Goal: Task Accomplishment & Management: Use online tool/utility

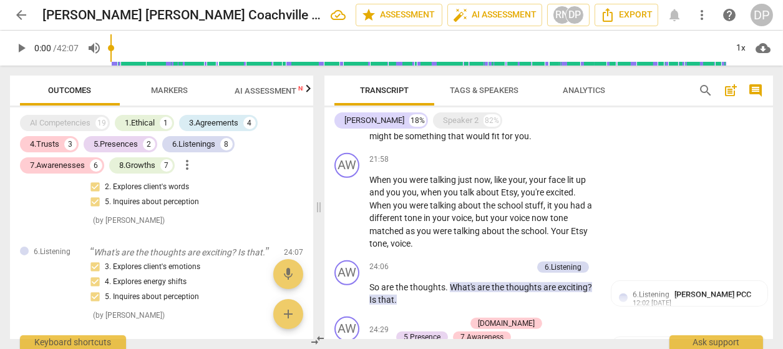
scroll to position [1341, 0]
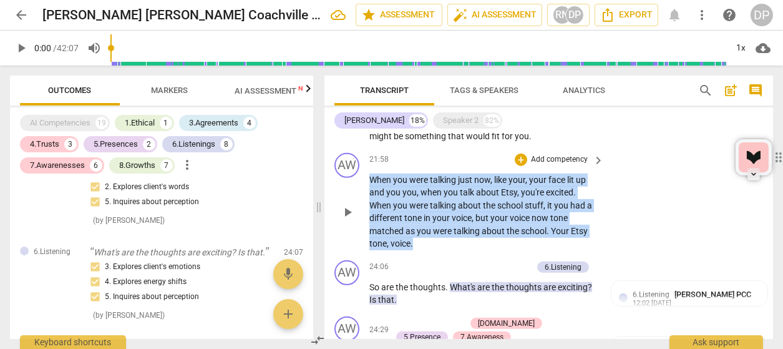
drag, startPoint x: 436, startPoint y: 240, endPoint x: 364, endPoint y: 181, distance: 93.6
click at [364, 181] on div "AW play_arrow pause 21:58 + Add competency keyboard_arrow_right When you were t…" at bounding box center [548, 201] width 449 height 107
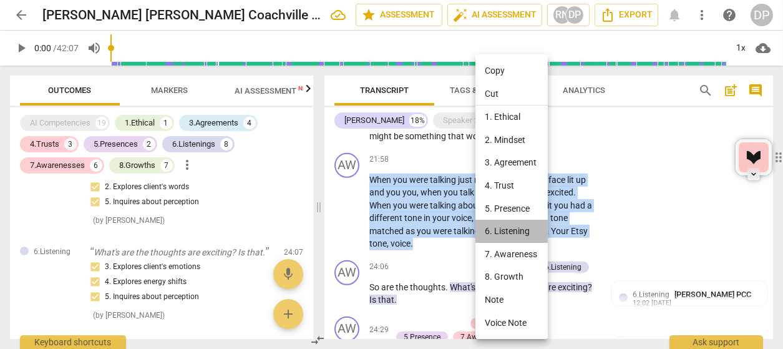
click at [513, 232] on li "6. Listening" at bounding box center [511, 231] width 72 height 23
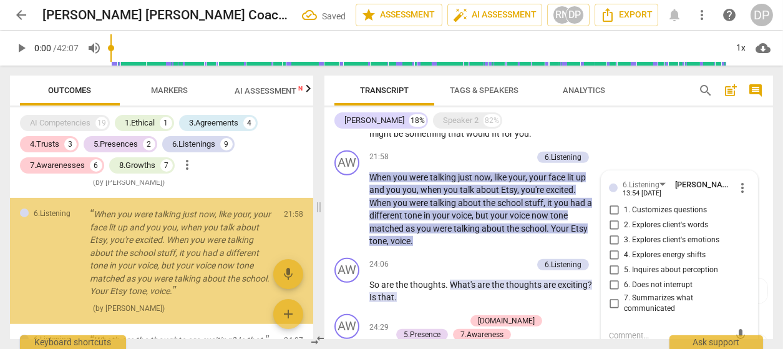
scroll to position [776, 0]
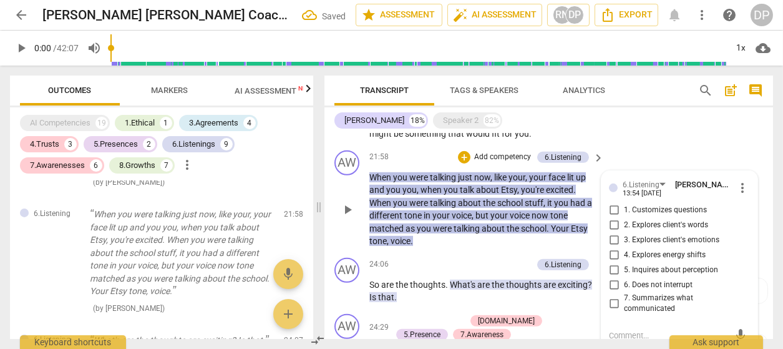
click at [611, 237] on input "3. Explores client's emotions" at bounding box center [614, 240] width 20 height 15
checkbox input "true"
click at [611, 253] on input "4. Explores energy shifts" at bounding box center [614, 255] width 20 height 15
checkbox input "true"
click at [652, 142] on div "AW play_arrow pause 20:57 + Add competency keyboard_arrow_right Well , actually…" at bounding box center [548, 105] width 449 height 82
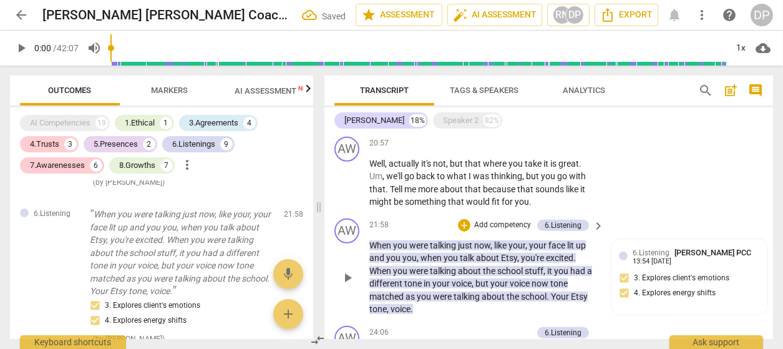
scroll to position [1275, 0]
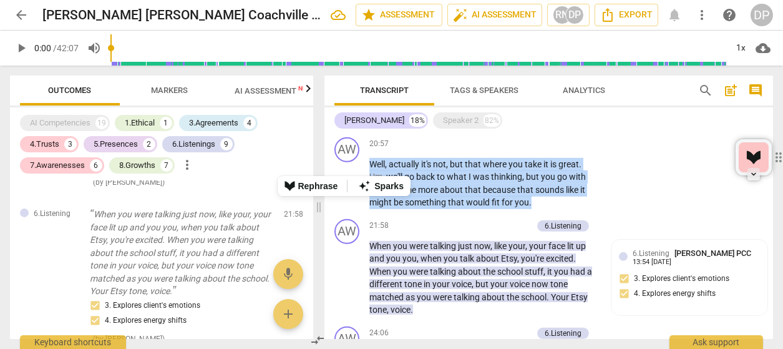
drag, startPoint x: 543, startPoint y: 200, endPoint x: 323, endPoint y: 167, distance: 222.1
click at [323, 167] on div "Transcript Tags & Speakers Analytics search post_add comment [PERSON_NAME] 18% …" at bounding box center [551, 207] width 464 height 283
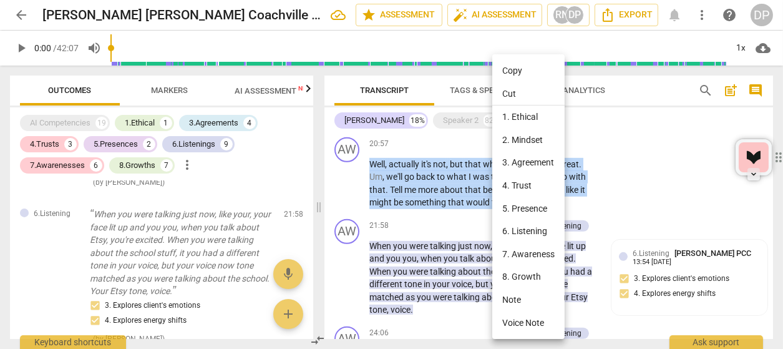
click at [536, 233] on li "6. Listening" at bounding box center [528, 231] width 72 height 23
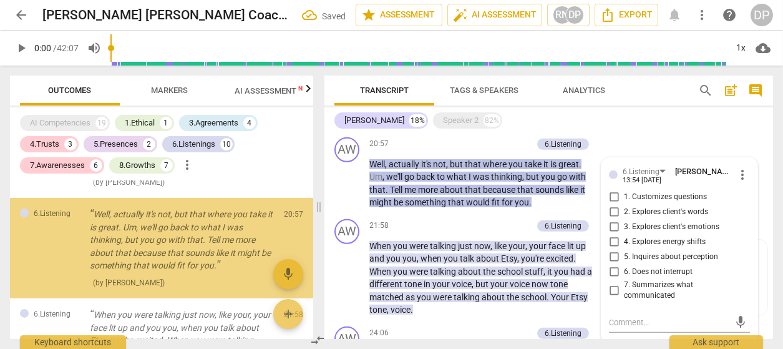
scroll to position [763, 0]
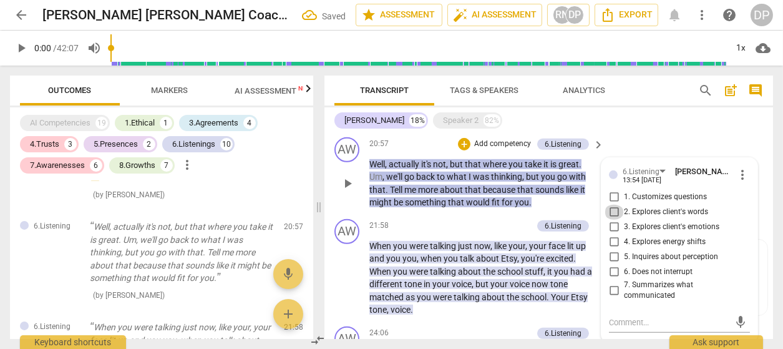
click at [615, 210] on input "2. Explores client's words" at bounding box center [614, 212] width 20 height 15
checkbox input "true"
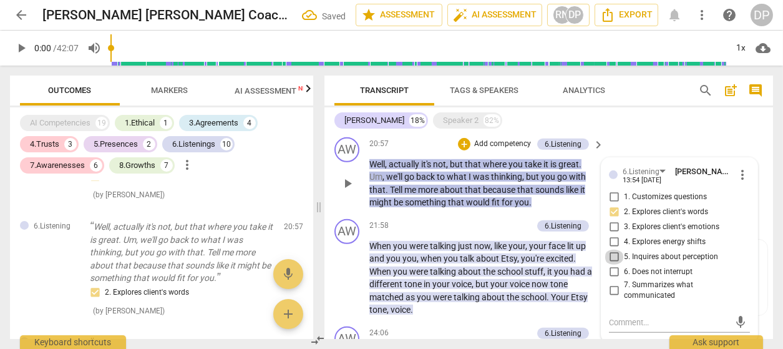
click at [611, 255] on input "5. Inquires about perception" at bounding box center [614, 257] width 20 height 15
checkbox input "true"
click at [632, 127] on div "[PERSON_NAME] 18% Speaker 2 82%" at bounding box center [548, 120] width 429 height 21
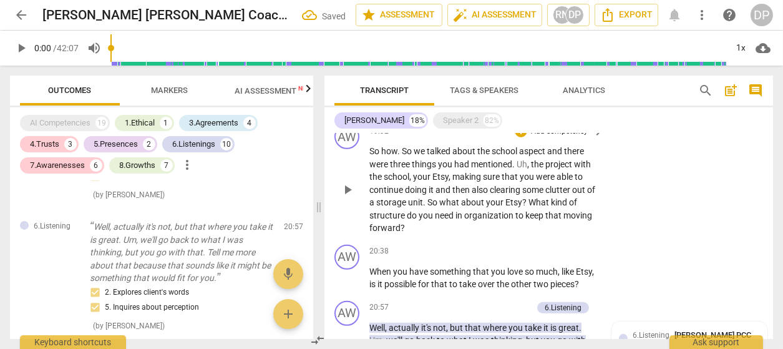
scroll to position [1110, 0]
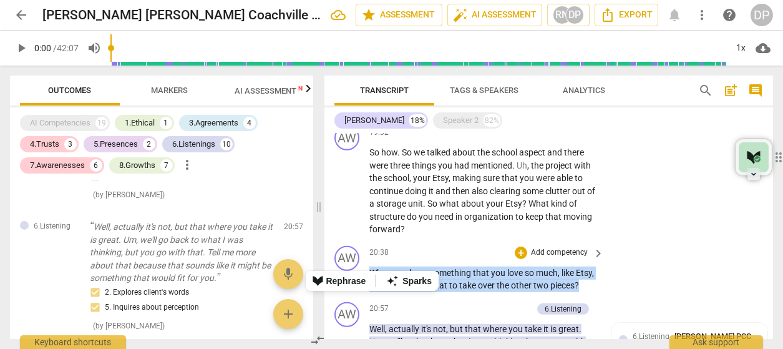
drag, startPoint x: 418, startPoint y: 288, endPoint x: 369, endPoint y: 261, distance: 55.8
click at [369, 266] on p "When you have something that you love so much , like Etsy , is it possible for …" at bounding box center [483, 279] width 228 height 26
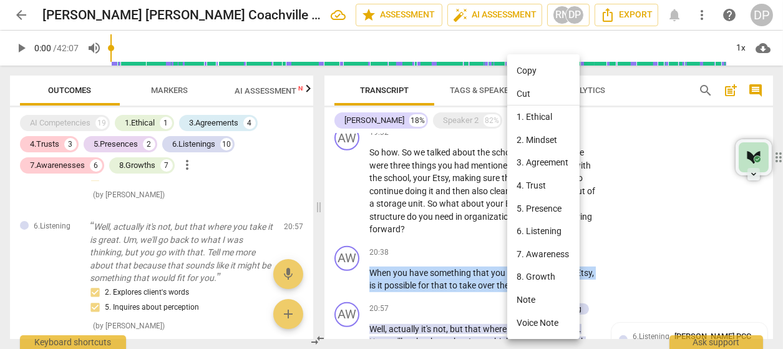
click at [553, 207] on li "5. Presence" at bounding box center [543, 208] width 72 height 23
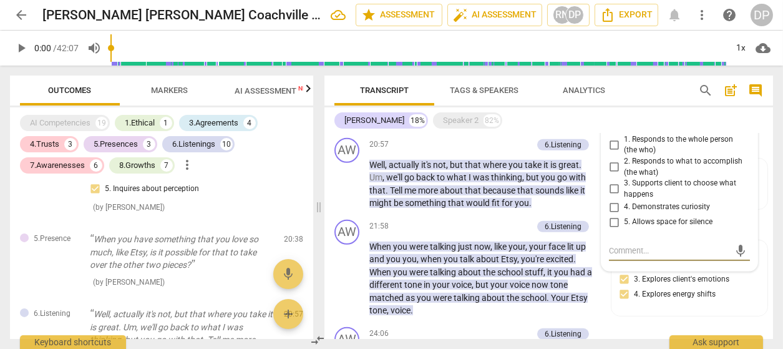
scroll to position [1274, 0]
click at [615, 200] on input "4. Demonstrates curiosity" at bounding box center [614, 207] width 20 height 15
checkbox input "true"
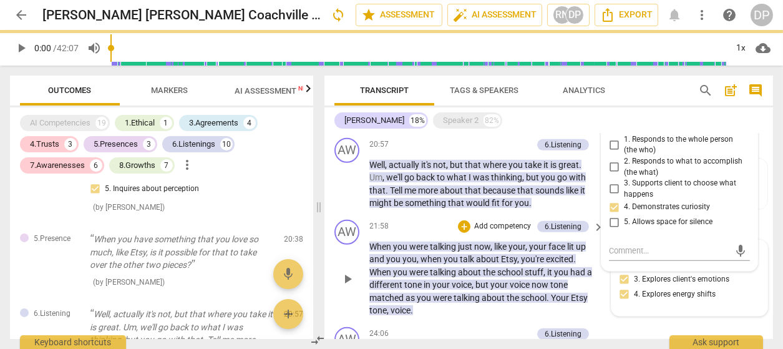
click at [751, 279] on div "6.Listening [PERSON_NAME] PCC 13:54 [DATE] 3. Explores client's emotions 4. Exp…" at bounding box center [689, 278] width 141 height 61
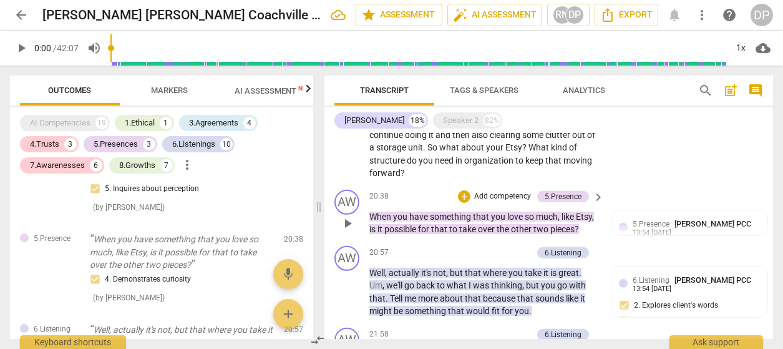
scroll to position [1166, 0]
click at [449, 235] on p "When you have something that you love so much , like Etsy , is it possible for …" at bounding box center [483, 224] width 228 height 26
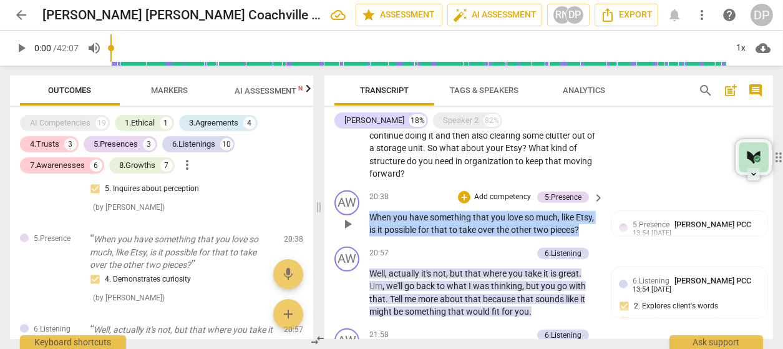
drag, startPoint x: 449, startPoint y: 235, endPoint x: 369, endPoint y: 198, distance: 88.5
click at [369, 211] on p "When you have something that you love so much , like Etsy , is it possible for …" at bounding box center [483, 224] width 228 height 26
click at [492, 192] on p "Add competency" at bounding box center [502, 197] width 59 height 11
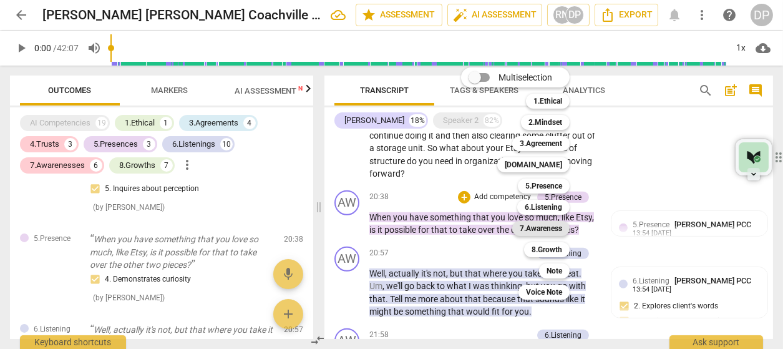
click at [546, 233] on b "7.Awareness" at bounding box center [541, 228] width 42 height 15
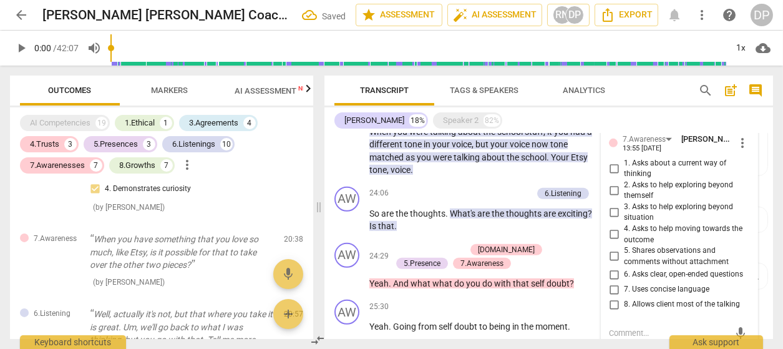
scroll to position [1414, 0]
click at [612, 205] on input "3. Asks to help exploring beyond situation" at bounding box center [614, 212] width 20 height 15
checkbox input "true"
click at [611, 183] on input "2. Asks to help exploring beyond themself" at bounding box center [614, 190] width 20 height 15
checkbox input "true"
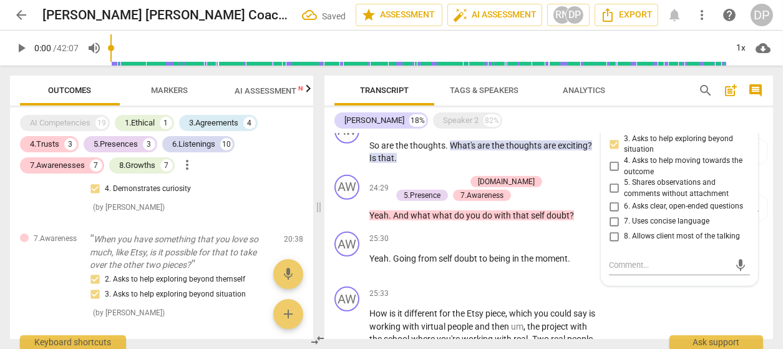
scroll to position [1483, 0]
click at [613, 199] on input "6. Asks clear, open-ended questions" at bounding box center [614, 206] width 20 height 15
checkbox input "true"
click at [596, 202] on div "24:29 + Add competency [DOMAIN_NAME] 5.Presence 7.Awareness keyboard_arrow_righ…" at bounding box center [487, 198] width 236 height 47
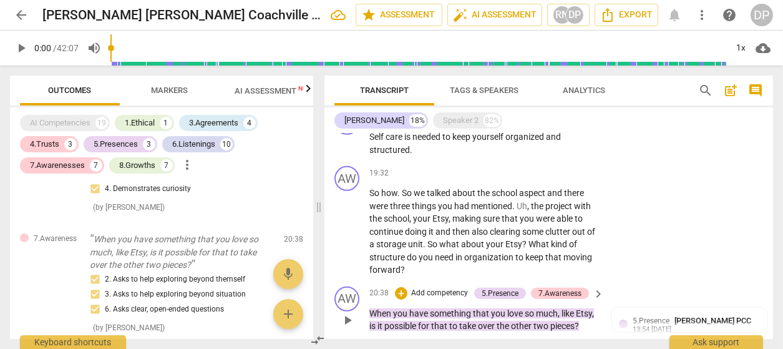
scroll to position [1068, 0]
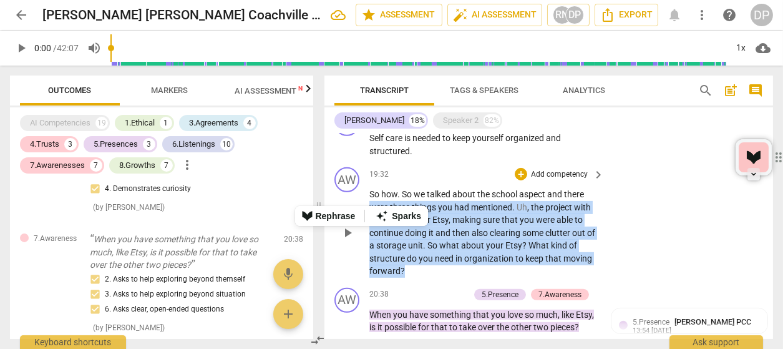
drag, startPoint x: 422, startPoint y: 259, endPoint x: 365, endPoint y: 194, distance: 86.6
click at [365, 194] on div "AW play_arrow pause 19:32 + Add competency keyboard_arrow_right So how . So we …" at bounding box center [548, 222] width 449 height 120
click at [449, 215] on span "," at bounding box center [451, 220] width 4 height 10
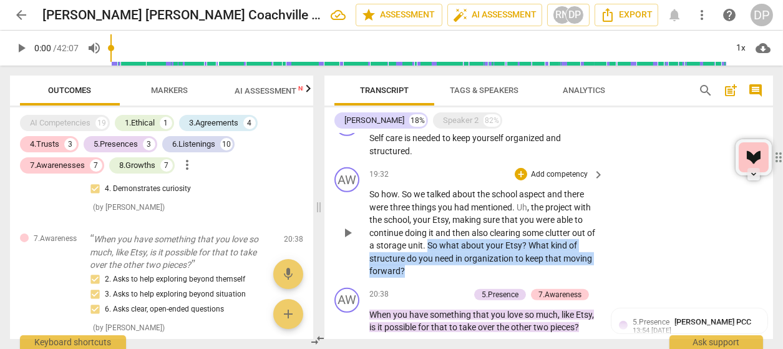
drag, startPoint x: 437, startPoint y: 233, endPoint x: 585, endPoint y: 254, distance: 149.3
click at [585, 254] on p "So how . So we talked about the school aspect and there were three things you h…" at bounding box center [483, 233] width 228 height 90
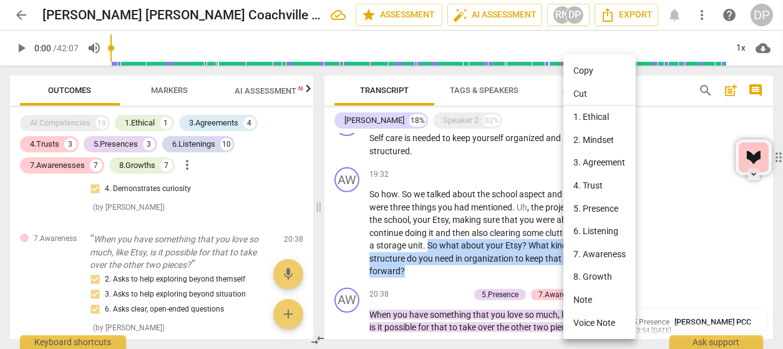
click at [603, 188] on li "4. Trust" at bounding box center [599, 185] width 72 height 23
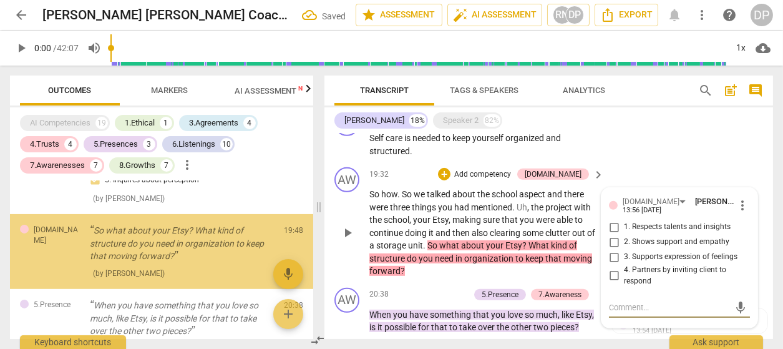
scroll to position [751, 0]
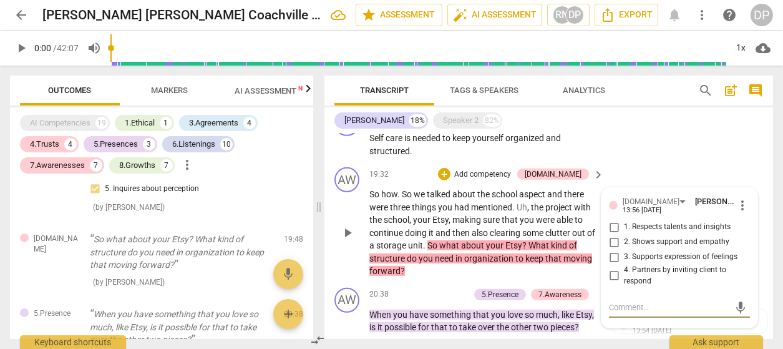
click at [613, 268] on input "4. Partners by inviting client to respond" at bounding box center [614, 275] width 20 height 15
checkbox input "true"
click at [611, 220] on input "1. Respects talents and insights" at bounding box center [614, 227] width 20 height 15
checkbox input "true"
click at [636, 145] on div "AW play_arrow pause 18:55 + Add competency keyboard_arrow_right Self care is ne…" at bounding box center [548, 134] width 449 height 56
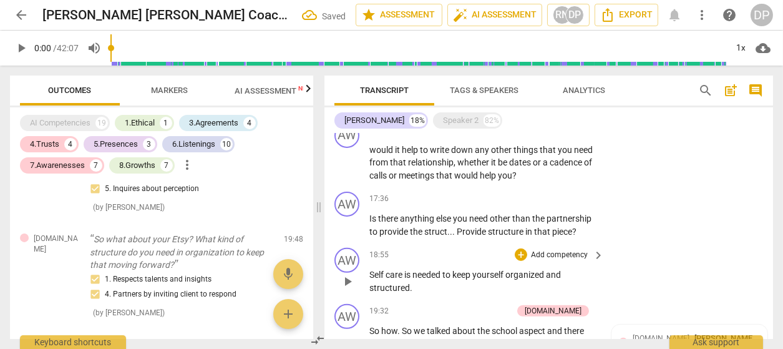
scroll to position [930, 0]
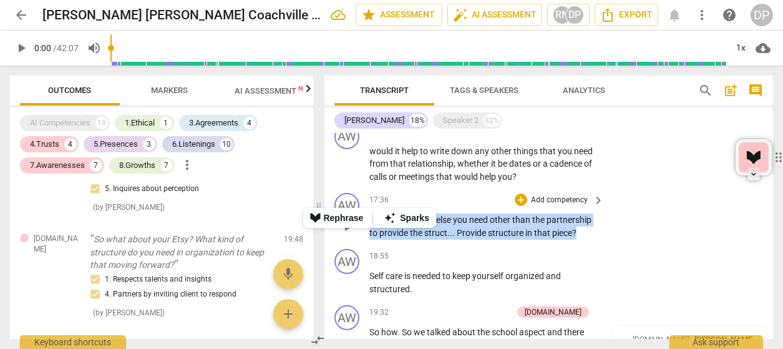
drag, startPoint x: 595, startPoint y: 220, endPoint x: 359, endPoint y: 205, distance: 236.4
click at [359, 205] on div "AW play_arrow pause 17:36 + Add competency keyboard_arrow_right Is there anythi…" at bounding box center [548, 216] width 449 height 56
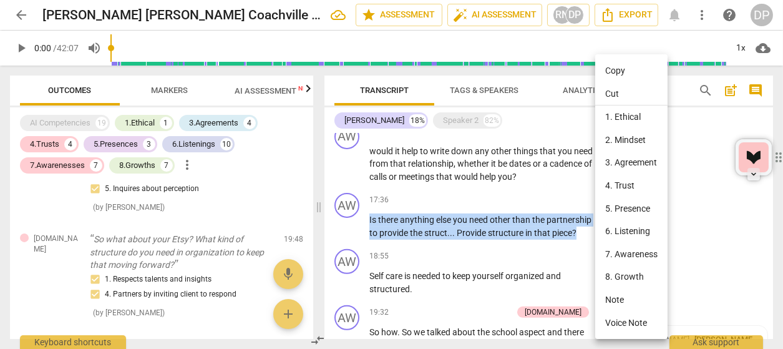
click at [645, 233] on li "6. Listening" at bounding box center [631, 231] width 72 height 23
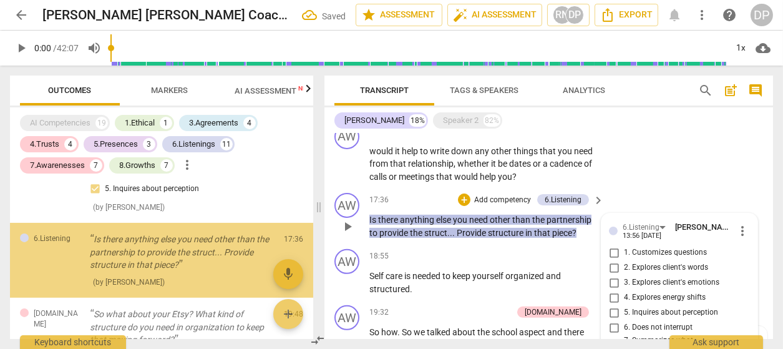
scroll to position [1058, 0]
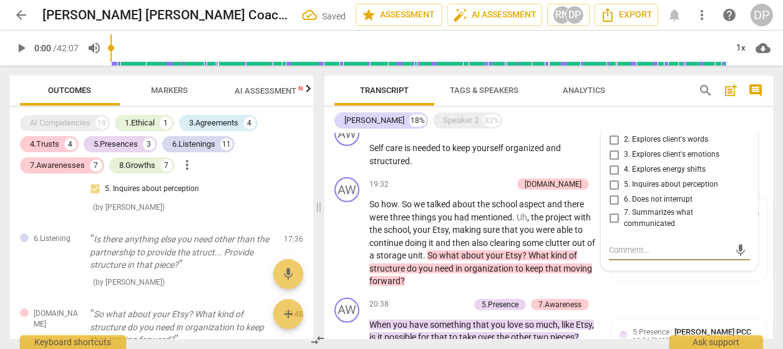
click at [612, 177] on input "5. Inquires about perception" at bounding box center [614, 184] width 20 height 15
checkbox input "true"
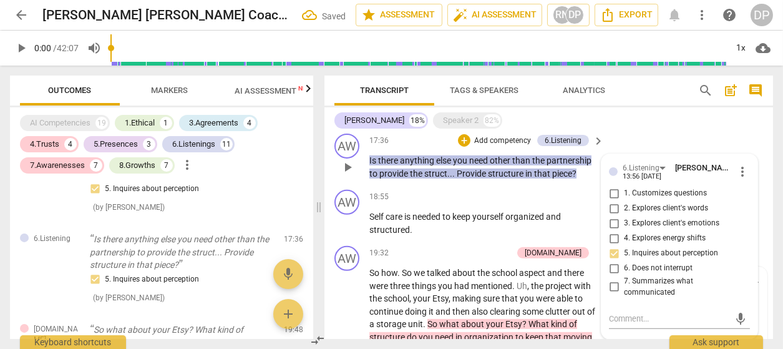
scroll to position [989, 0]
click at [613, 187] on input "1. Customizes questions" at bounding box center [614, 194] width 20 height 15
checkbox input "true"
click at [588, 213] on p "Self care is needed to keep yourself organized and structured ." at bounding box center [483, 224] width 228 height 26
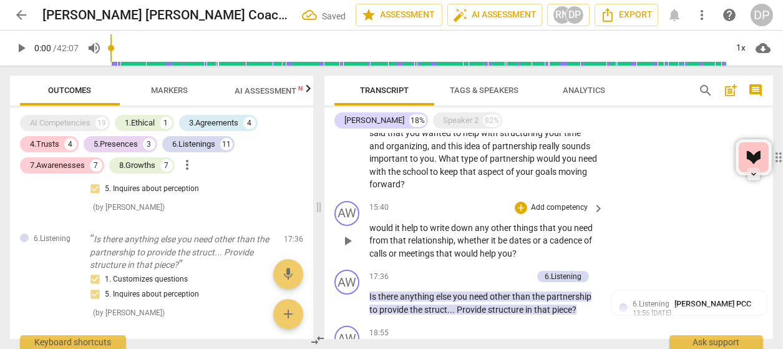
scroll to position [851, 0]
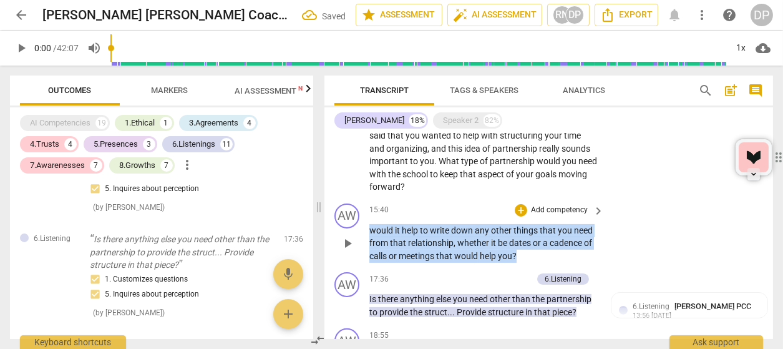
drag, startPoint x: 540, startPoint y: 240, endPoint x: 364, endPoint y: 222, distance: 177.0
click at [364, 222] on div "AW play_arrow pause 15:40 + Add competency keyboard_arrow_right would it help t…" at bounding box center [548, 232] width 449 height 69
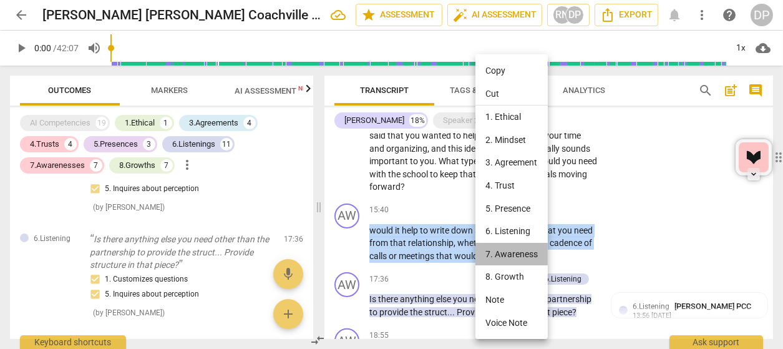
click at [509, 250] on li "7. Awareness" at bounding box center [511, 254] width 72 height 23
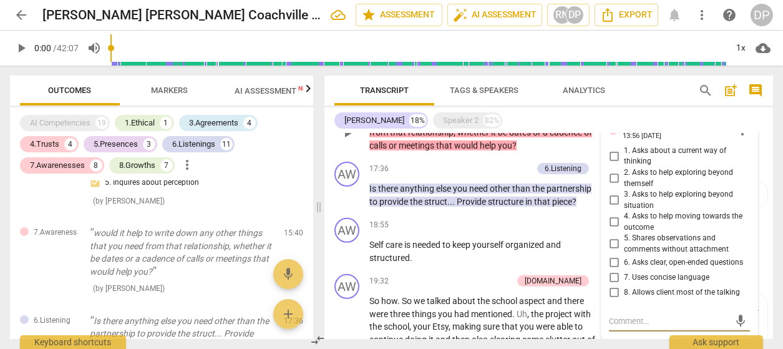
scroll to position [962, 0]
click at [611, 214] on input "4. Asks to help moving towards the outcome" at bounding box center [614, 221] width 20 height 15
checkbox input "true"
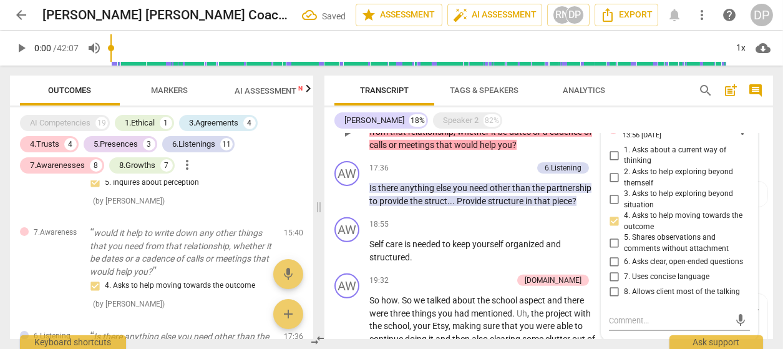
click at [613, 255] on input "6. Asks clear, open-ended questions" at bounding box center [614, 262] width 20 height 15
checkbox input "true"
click at [586, 219] on p "Add competency" at bounding box center [559, 224] width 59 height 11
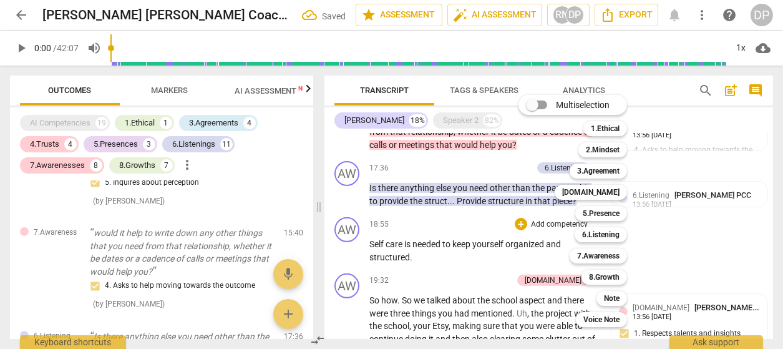
click at [706, 208] on div at bounding box center [391, 174] width 783 height 349
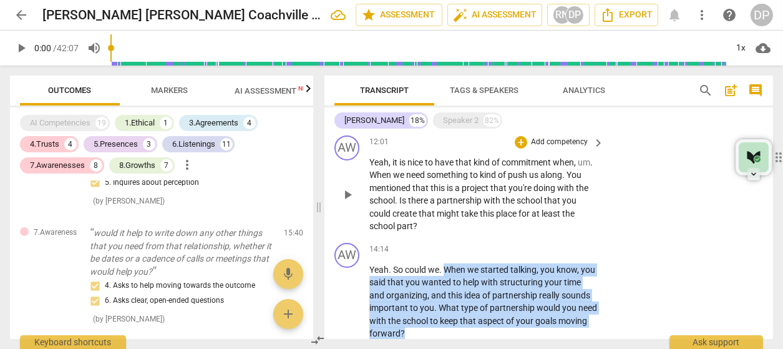
scroll to position [703, 0]
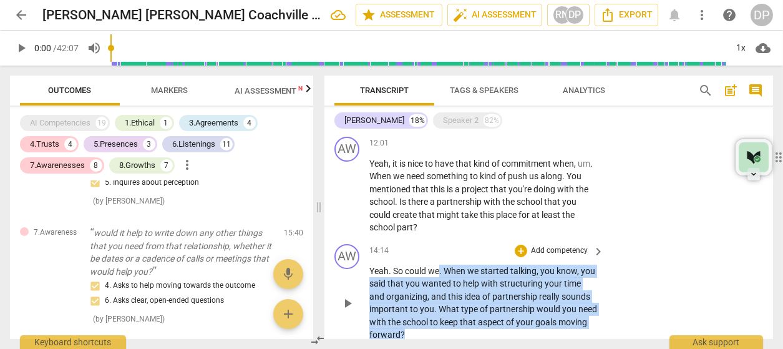
drag, startPoint x: 439, startPoint y: 203, endPoint x: 441, endPoint y: 243, distance: 40.0
click at [441, 244] on div "14:14 + Add competency keyboard_arrow_right Yeah . So could we . When we starte…" at bounding box center [487, 292] width 236 height 97
click at [543, 245] on p "Add competency" at bounding box center [559, 250] width 59 height 11
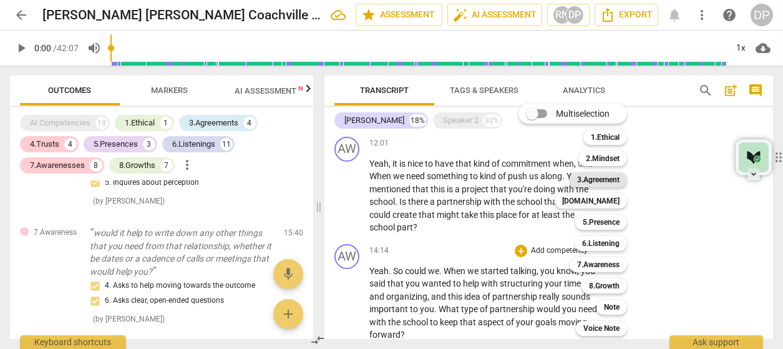
click at [615, 184] on b "3.Agreement" at bounding box center [598, 179] width 42 height 15
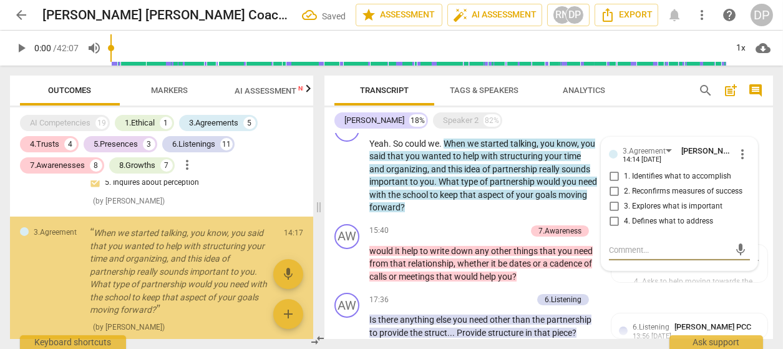
scroll to position [776, 0]
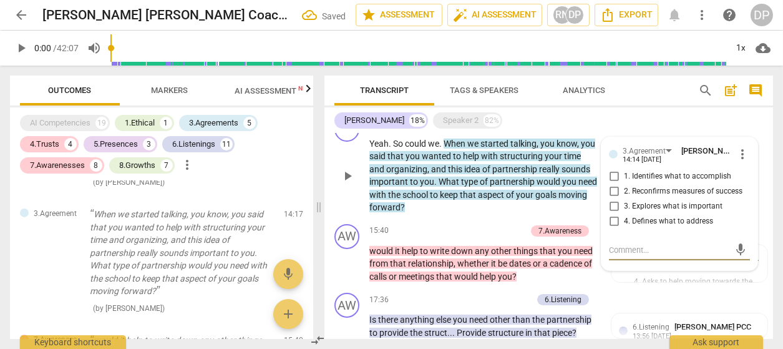
click at [613, 184] on input "2. Reconfirms measures of success" at bounding box center [614, 191] width 20 height 15
checkbox input "true"
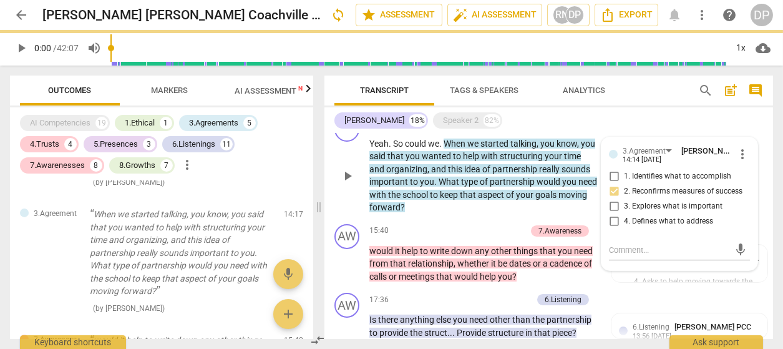
click at [615, 214] on input "4. Defines what to address" at bounding box center [614, 221] width 20 height 15
checkbox input "true"
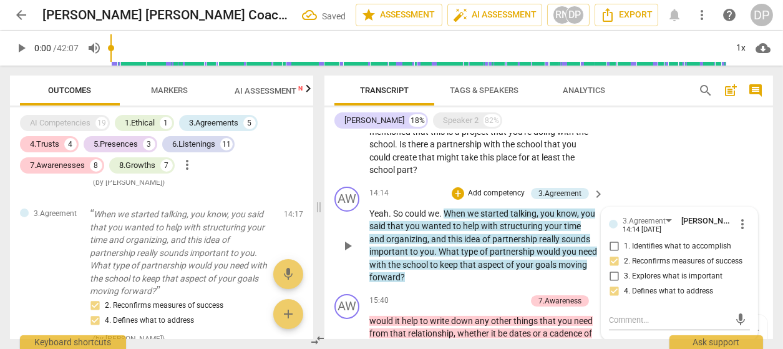
scroll to position [761, 0]
click at [465, 259] on p "Yeah . So could we . When we started talking , you know , you said that you wan…" at bounding box center [483, 245] width 228 height 77
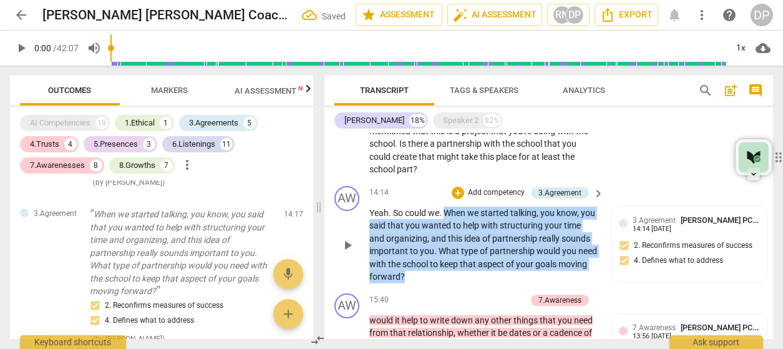
drag, startPoint x: 466, startPoint y: 265, endPoint x: 447, endPoint y: 199, distance: 68.3
click at [447, 207] on p "Yeah . So could we . When we started talking , you know , you said that you wan…" at bounding box center [483, 245] width 228 height 77
click at [476, 187] on p "Add competency" at bounding box center [496, 192] width 59 height 11
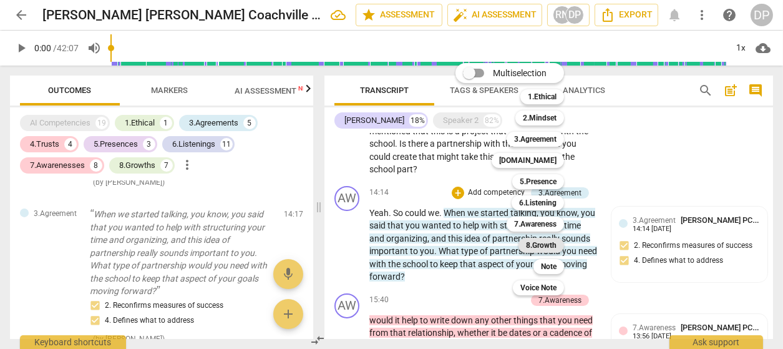
click at [557, 245] on b "8.Growth" at bounding box center [541, 245] width 31 height 15
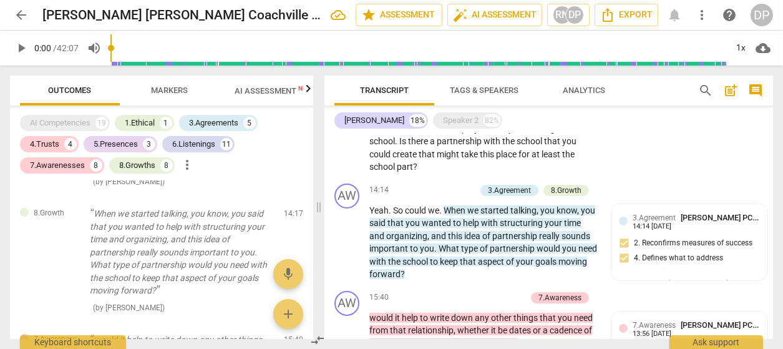
scroll to position [799, 0]
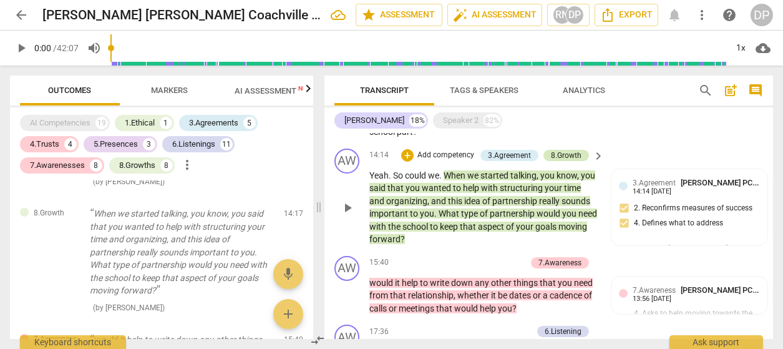
click at [563, 150] on div "8.Growth" at bounding box center [566, 155] width 31 height 11
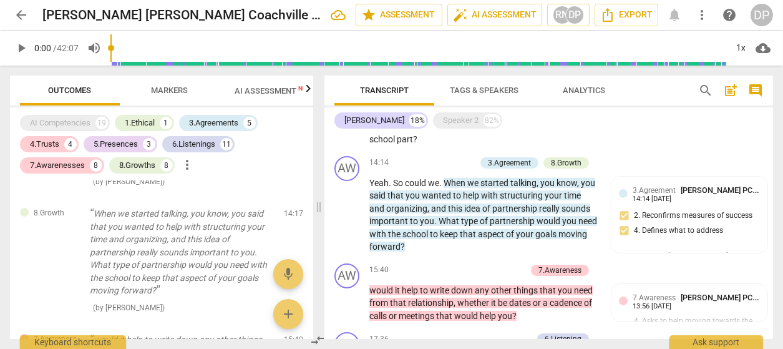
scroll to position [813, 0]
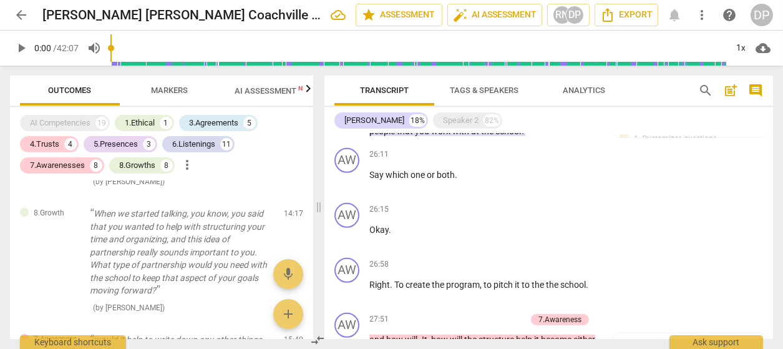
click at [647, 226] on div "AW play_arrow pause 00:04 + Add competency 1.Ethical keyboard_arrow_right All r…" at bounding box center [548, 236] width 449 height 205
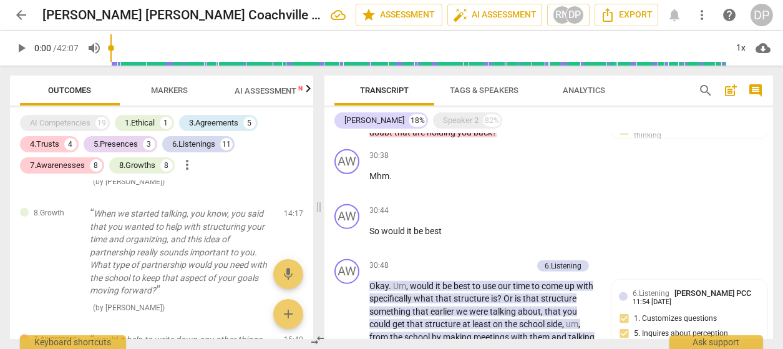
scroll to position [2130, 0]
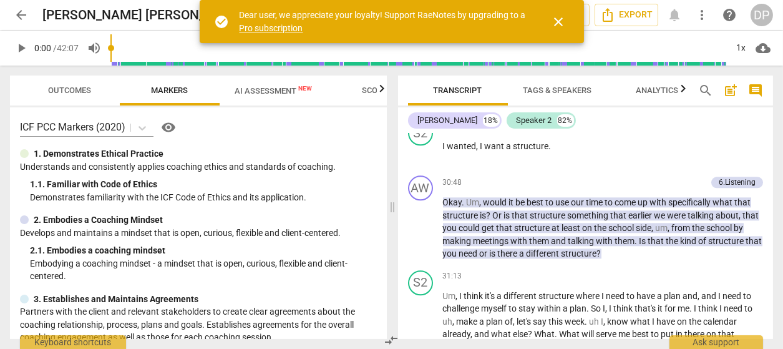
scroll to position [5472, 0]
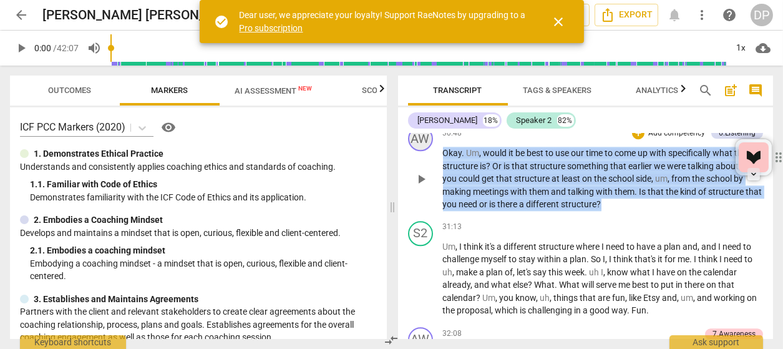
drag, startPoint x: 635, startPoint y: 228, endPoint x: 432, endPoint y: 163, distance: 212.5
click at [432, 163] on div "AW play_arrow pause 30:48 + Add competency 6.Listening keyboard_arrow_right Oka…" at bounding box center [586, 168] width 376 height 95
click at [647, 139] on p "Add competency" at bounding box center [676, 133] width 59 height 11
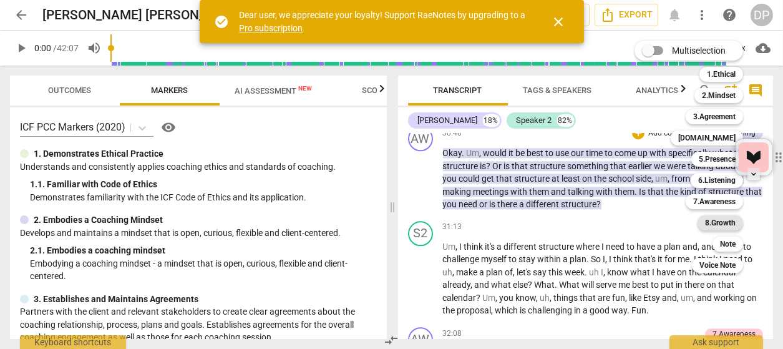
click at [713, 222] on b "8.Growth" at bounding box center [720, 222] width 31 height 15
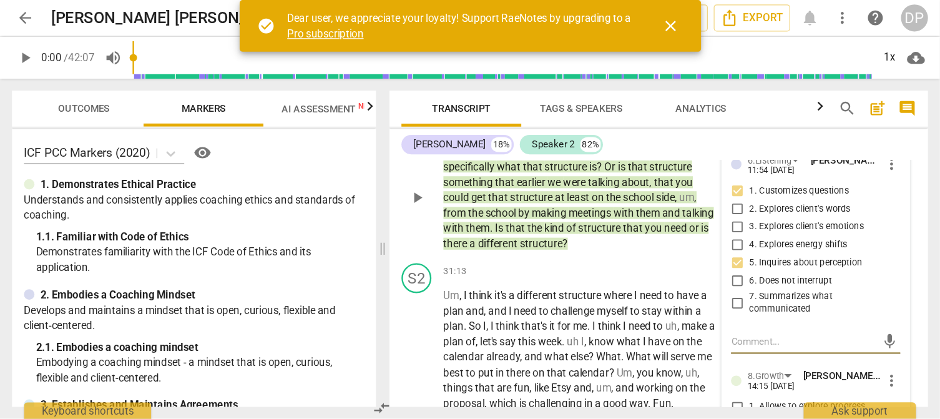
scroll to position [6620, 0]
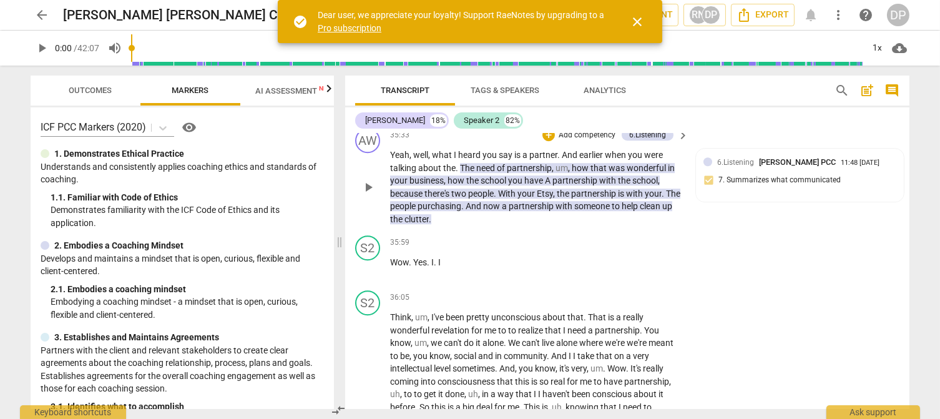
click at [588, 141] on p "Add competency" at bounding box center [586, 135] width 59 height 11
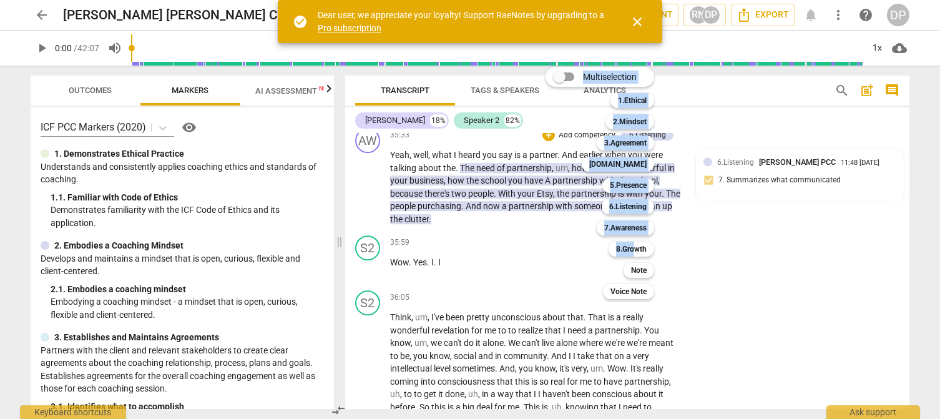
drag, startPoint x: 635, startPoint y: 250, endPoint x: 769, endPoint y: 301, distance: 143.0
click at [769, 301] on div "Multiselection m 1.Ethical 1 2.Mindset 2 3.Agreement 3 [DOMAIN_NAME] 4 5.Presen…" at bounding box center [470, 209] width 940 height 419
click at [769, 298] on div at bounding box center [470, 209] width 940 height 419
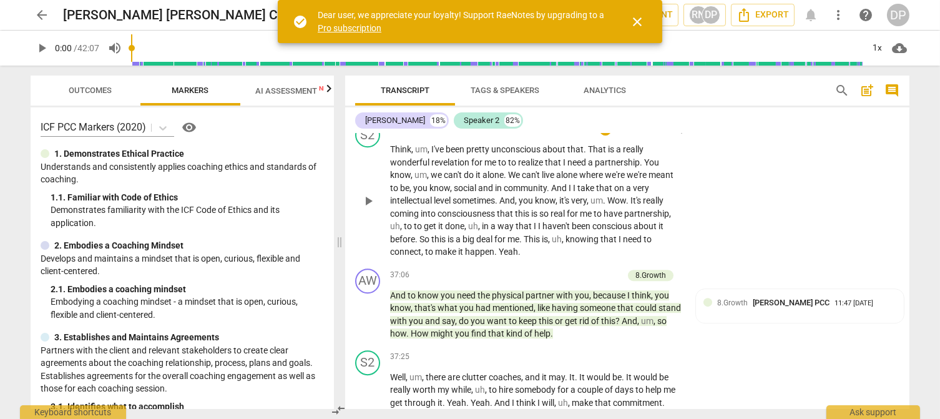
scroll to position [6787, 0]
click at [390, 120] on div "[PERSON_NAME]" at bounding box center [395, 120] width 60 height 12
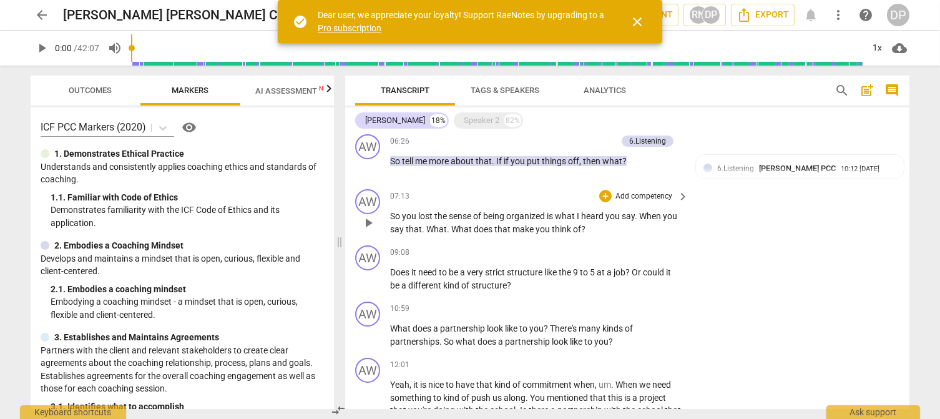
scroll to position [416, 0]
click at [603, 228] on p "So you lost the sense of being organized is what I heard you say . When you say…" at bounding box center [536, 224] width 292 height 26
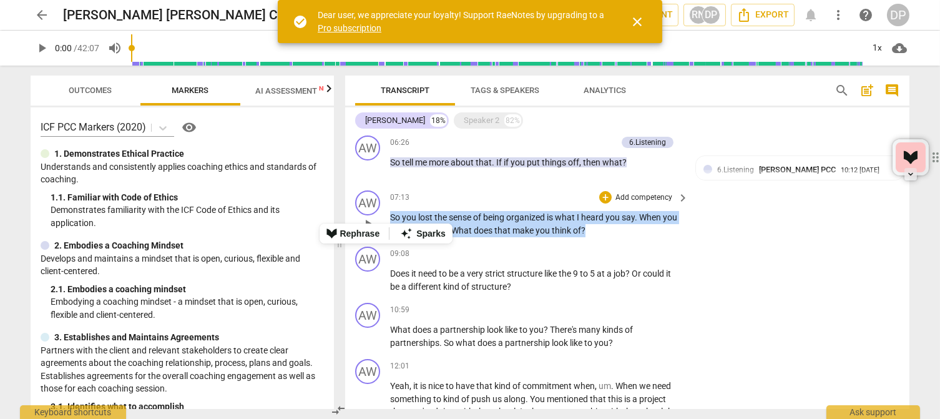
drag, startPoint x: 603, startPoint y: 228, endPoint x: 382, endPoint y: 217, distance: 220.6
click at [382, 217] on div "AW play_arrow pause 07:13 + Add competency keyboard_arrow_right So you lost the…" at bounding box center [627, 213] width 564 height 56
click at [680, 196] on span "keyboard_arrow_right" at bounding box center [682, 197] width 15 height 15
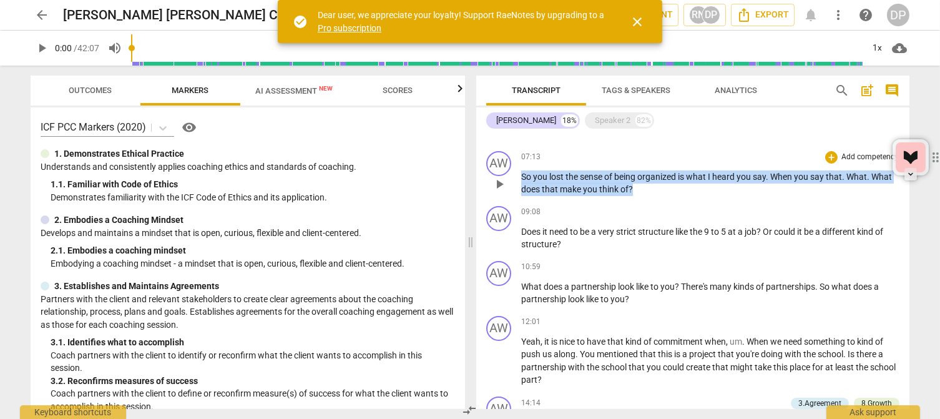
scroll to position [378, 0]
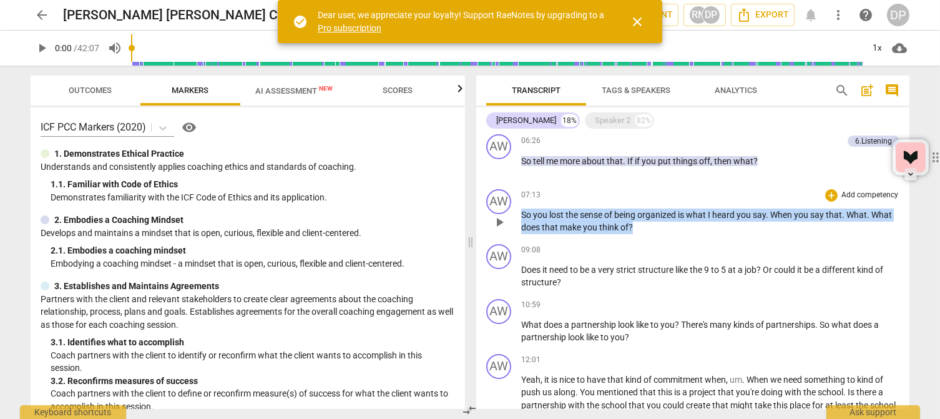
click at [782, 198] on p "Add competency" at bounding box center [869, 195] width 59 height 11
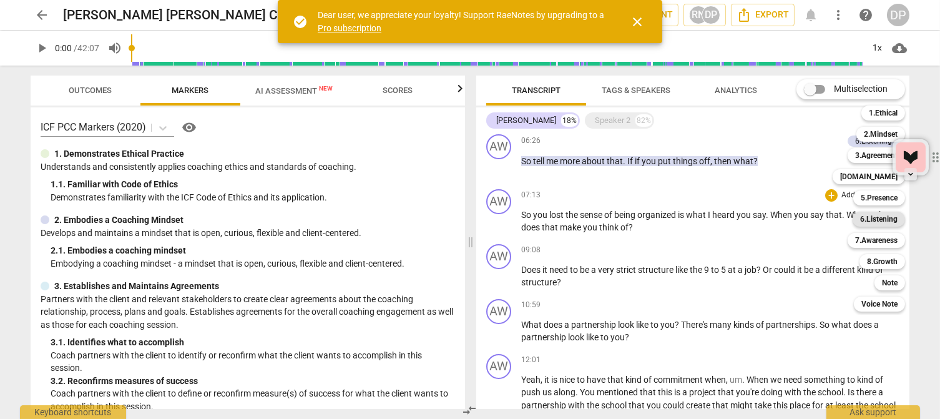
click at [782, 221] on b "6.Listening" at bounding box center [878, 219] width 37 height 15
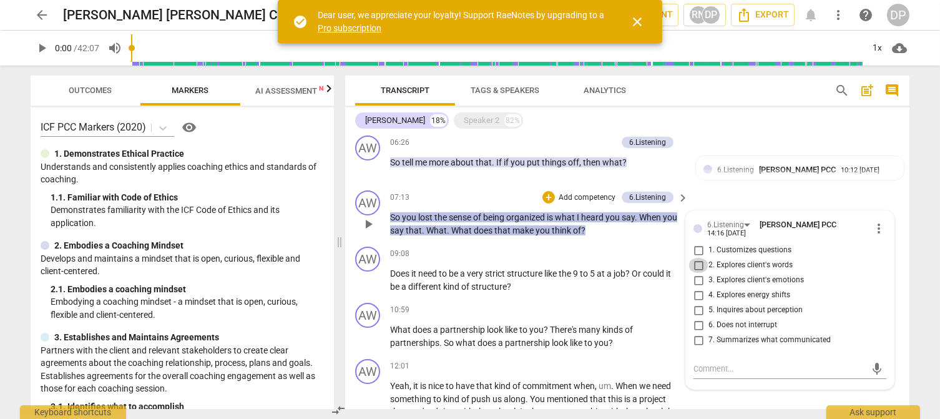
click at [696, 260] on input "2. Explores client's words" at bounding box center [698, 265] width 20 height 15
checkbox input "true"
click at [698, 243] on input "1. Customizes questions" at bounding box center [698, 250] width 20 height 15
checkbox input "true"
click at [782, 185] on div "AW play_arrow pause 07:13 + Add competency 6.Listening keyboard_arrow_right So …" at bounding box center [627, 213] width 564 height 56
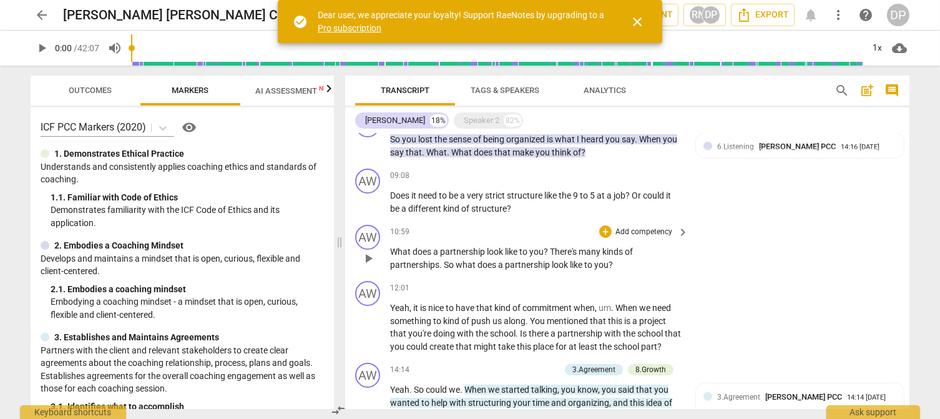
scroll to position [497, 0]
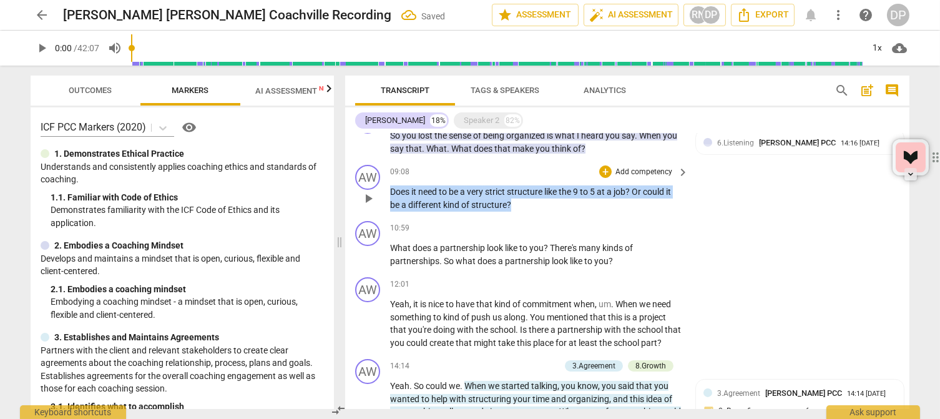
drag, startPoint x: 532, startPoint y: 203, endPoint x: 464, endPoint y: 187, distance: 70.1
click at [368, 187] on div "AW play_arrow pause 09:08 + Add competency keyboard_arrow_right Does it need to…" at bounding box center [627, 188] width 564 height 56
click at [658, 169] on p "Add competency" at bounding box center [643, 172] width 59 height 11
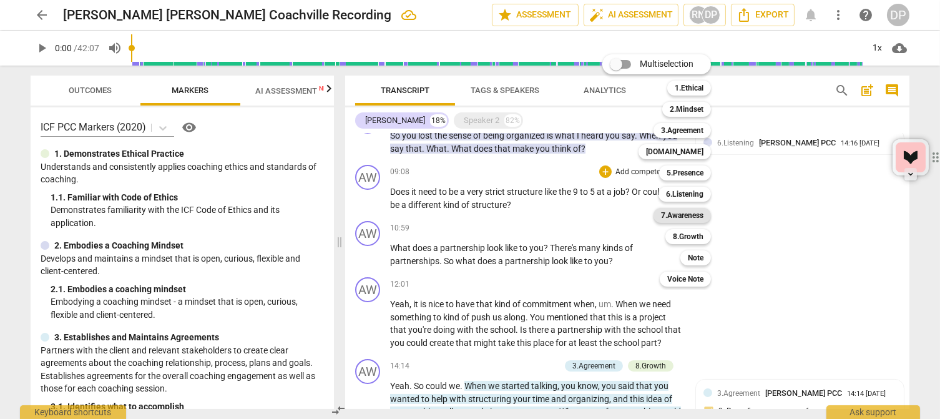
click at [690, 215] on b "7.Awareness" at bounding box center [682, 215] width 42 height 15
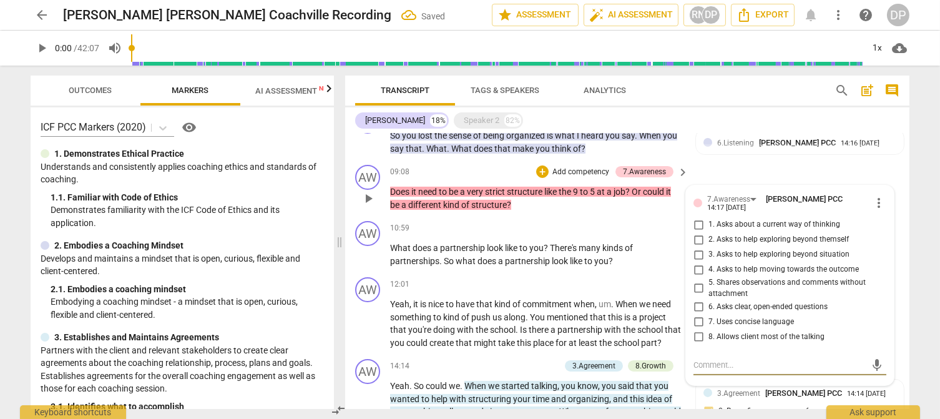
click at [697, 220] on input "1. Asks about a current way of thinking" at bounding box center [698, 224] width 20 height 15
checkbox input "true"
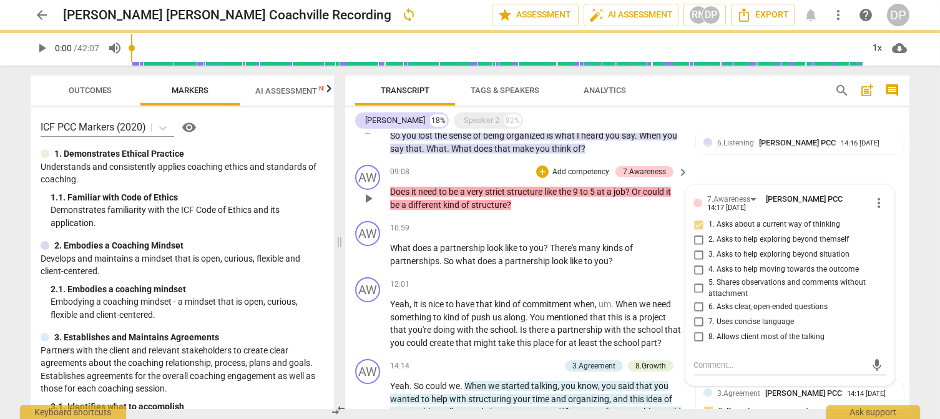
click at [782, 173] on div "AW play_arrow pause 09:08 + Add competency 7.Awareness keyboard_arrow_right Doe…" at bounding box center [627, 188] width 564 height 56
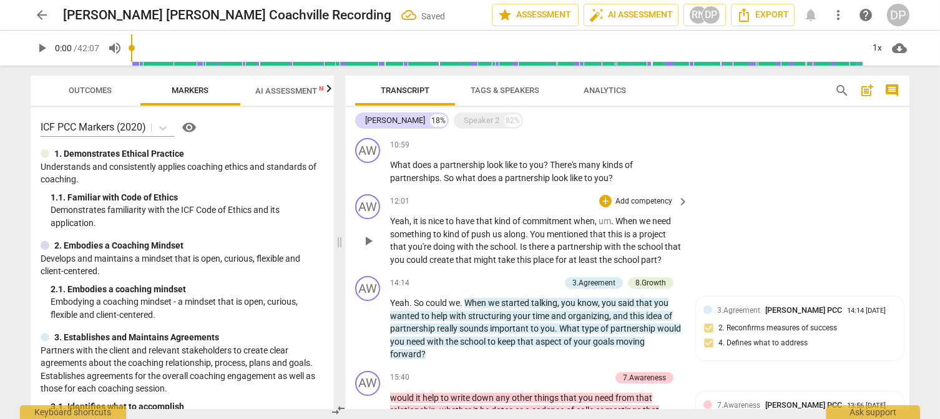
scroll to position [580, 0]
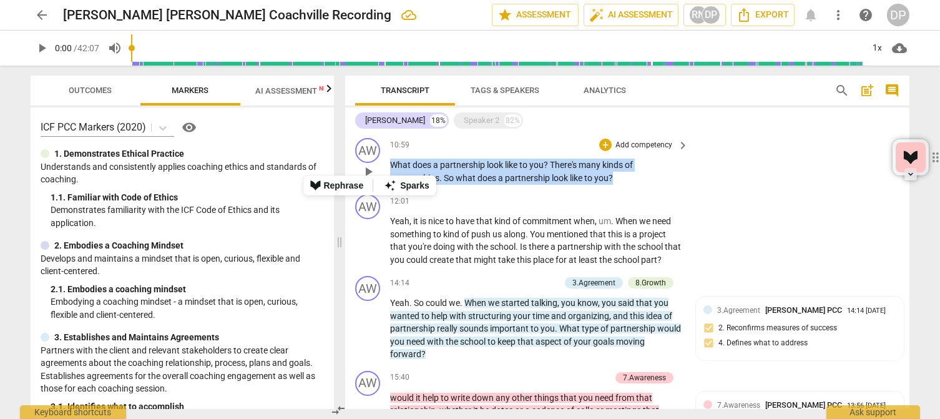
drag, startPoint x: 639, startPoint y: 177, endPoint x: 371, endPoint y: 164, distance: 268.0
click at [371, 164] on div "AW play_arrow pause 10:59 + Add competency keyboard_arrow_right What does a par…" at bounding box center [627, 161] width 564 height 56
click at [623, 159] on div "+" at bounding box center [624, 159] width 12 height 12
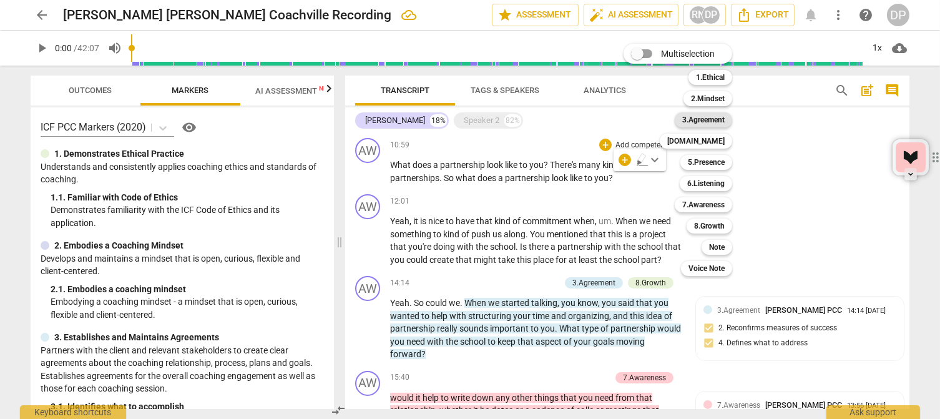
click at [707, 119] on b "3.Agreement" at bounding box center [703, 119] width 42 height 15
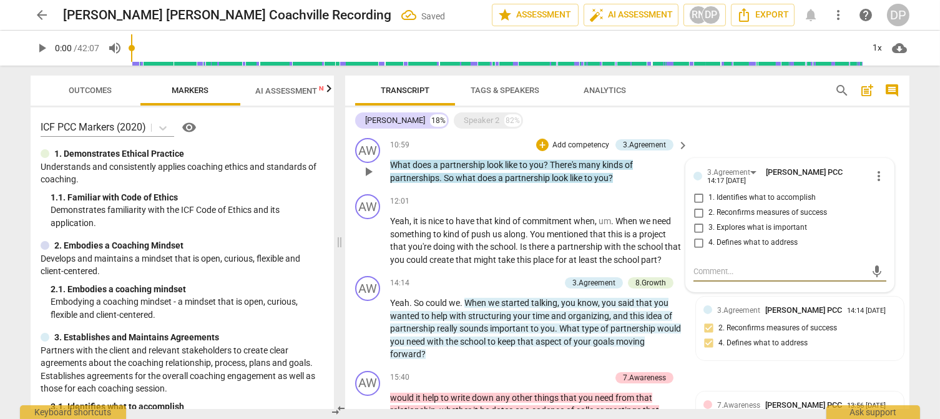
click at [698, 220] on input "3. Explores what is important" at bounding box center [698, 227] width 20 height 15
checkbox input "true"
click at [673, 170] on p "What does a partnership look like to you ? There's many kinds of partnerships .…" at bounding box center [536, 171] width 292 height 26
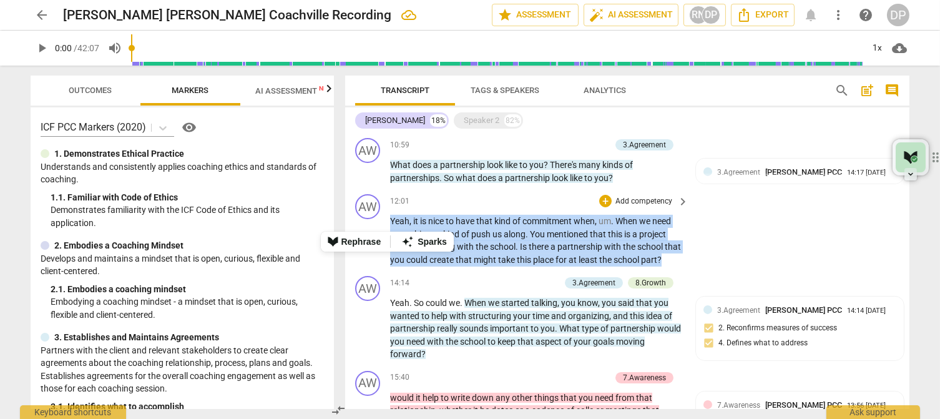
drag, startPoint x: 443, startPoint y: 273, endPoint x: 386, endPoint y: 222, distance: 76.0
click at [386, 222] on div "AW play_arrow pause 12:01 + Add competency keyboard_arrow_right Yeah , it is ni…" at bounding box center [627, 230] width 564 height 82
click at [646, 202] on p "Add competency" at bounding box center [643, 201] width 59 height 11
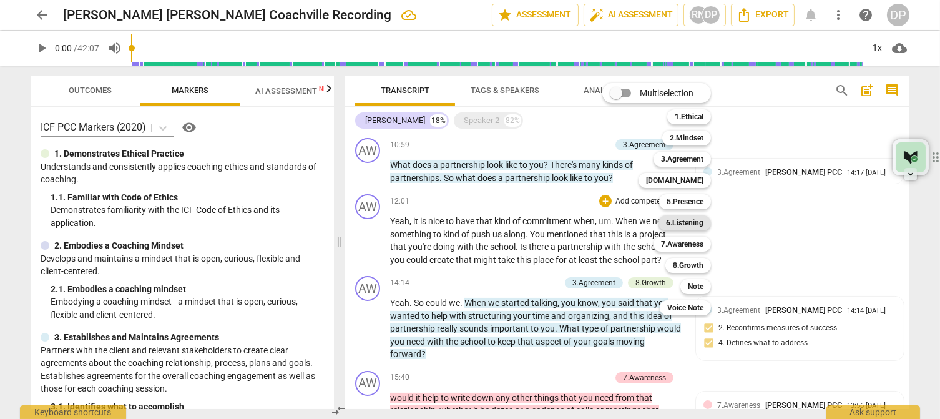
click at [693, 223] on b "6.Listening" at bounding box center [684, 222] width 37 height 15
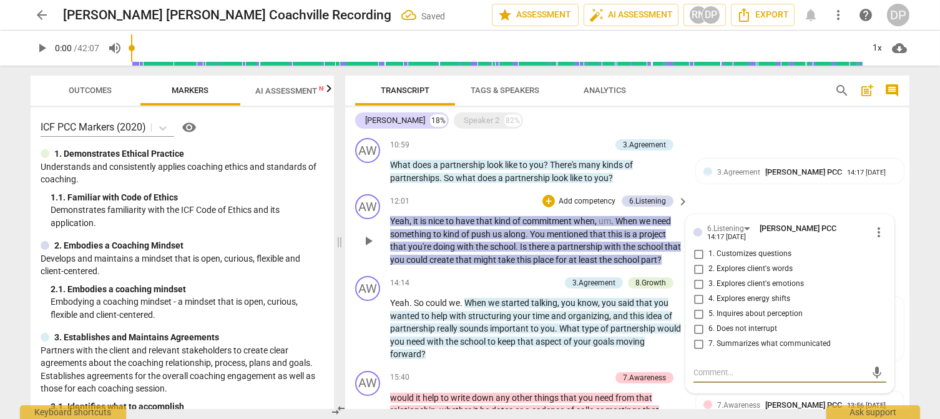
click at [698, 261] on input "2. Explores client's words" at bounding box center [698, 268] width 20 height 15
checkbox input "true"
click at [696, 247] on input "1. Customizes questions" at bounding box center [698, 253] width 20 height 15
checkbox input "true"
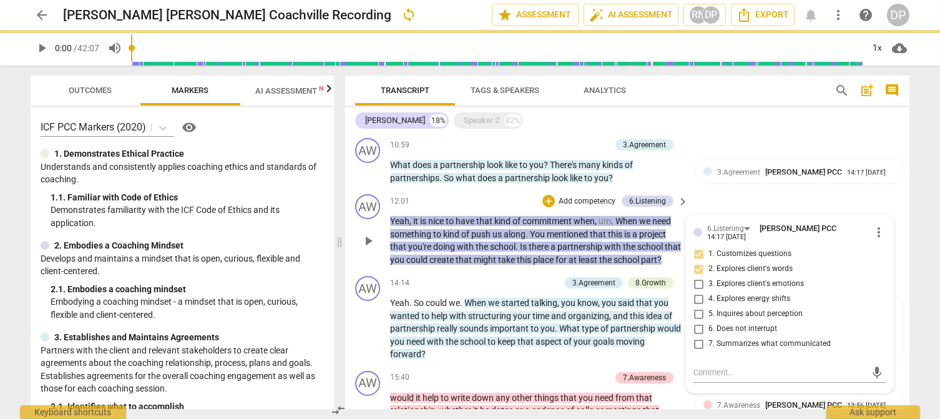
click at [698, 306] on input "5. Inquires about perception" at bounding box center [698, 313] width 20 height 15
checkbox input "true"
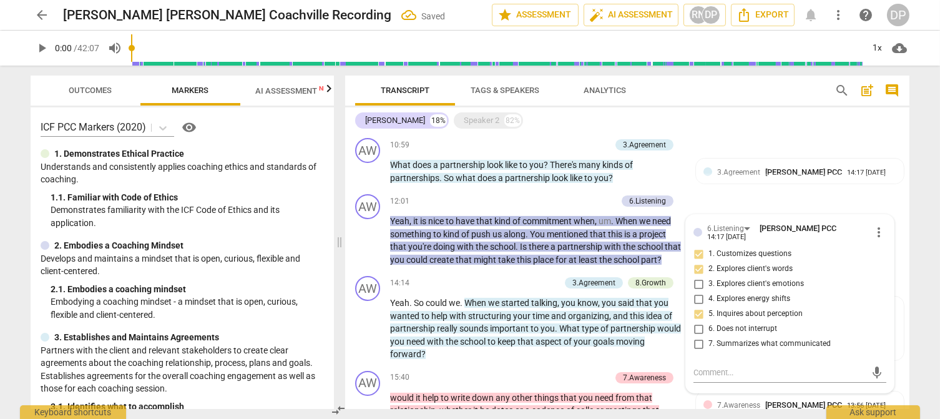
click at [744, 130] on div "[PERSON_NAME] 18% Speaker 2 82%" at bounding box center [627, 120] width 544 height 21
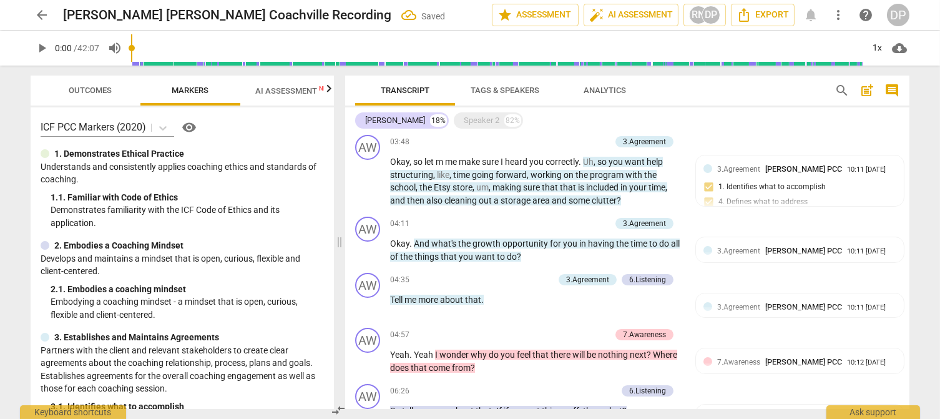
scroll to position [0, 0]
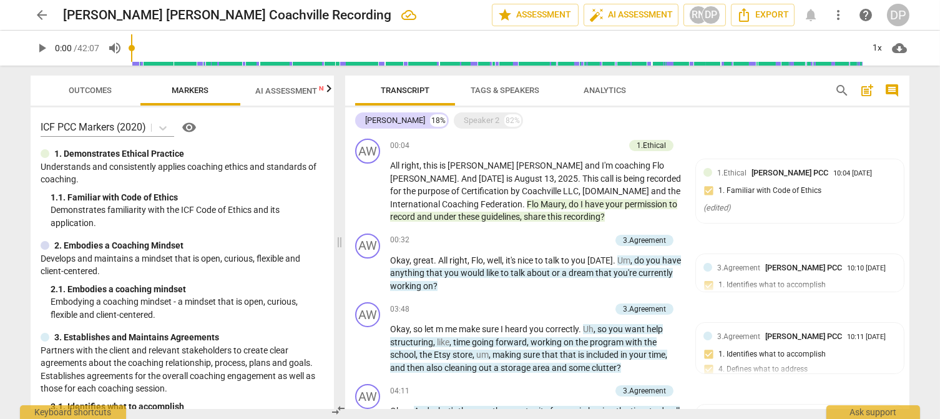
click at [293, 87] on span "AI Assessment New" at bounding box center [293, 90] width 77 height 9
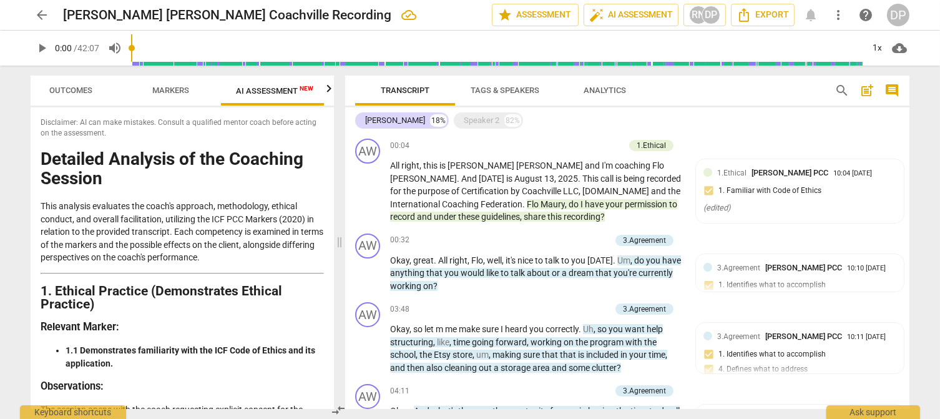
scroll to position [0, 23]
click at [167, 89] on span "Markers" at bounding box center [167, 89] width 37 height 9
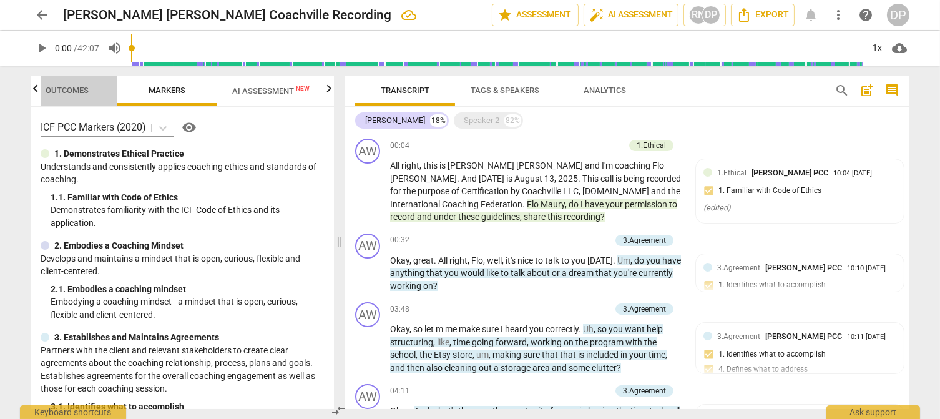
click at [71, 87] on span "Outcomes" at bounding box center [67, 89] width 43 height 9
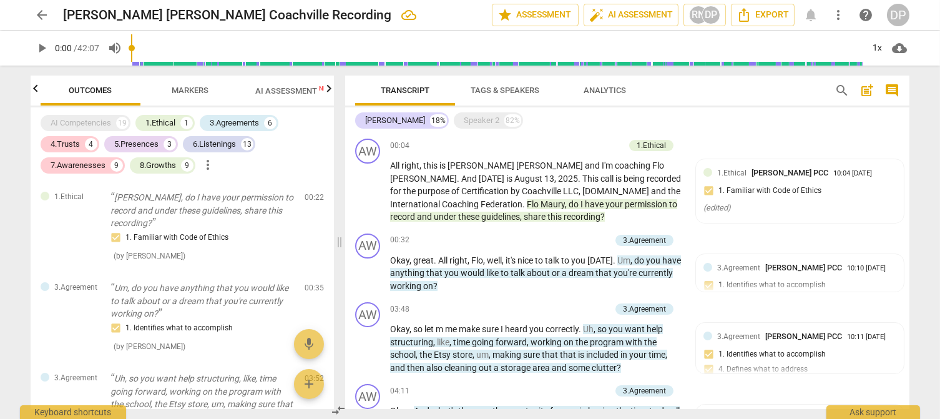
scroll to position [0, 0]
click at [762, 12] on span "Export" at bounding box center [762, 14] width 52 height 15
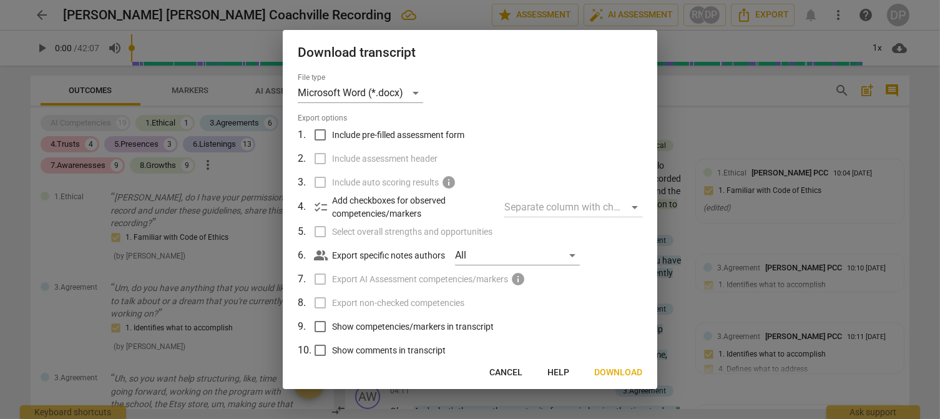
click at [317, 133] on input "Include pre-filled assessment form" at bounding box center [320, 135] width 24 height 24
checkbox input "true"
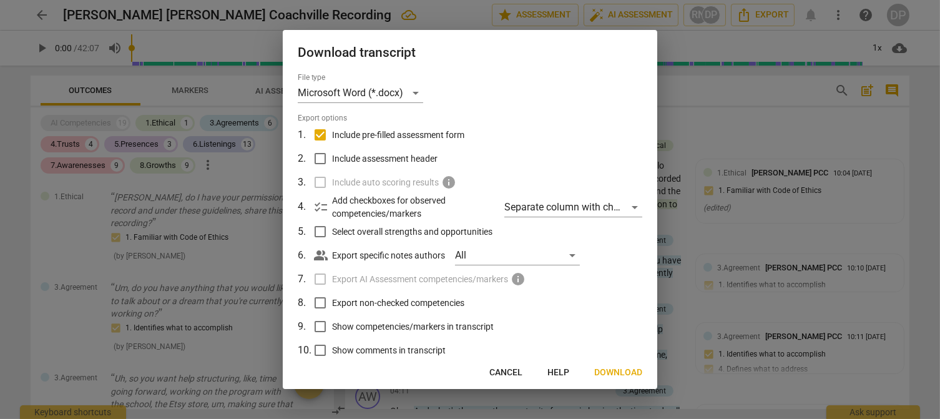
click at [324, 308] on input "Export non-checked competencies" at bounding box center [320, 303] width 24 height 24
checkbox input "true"
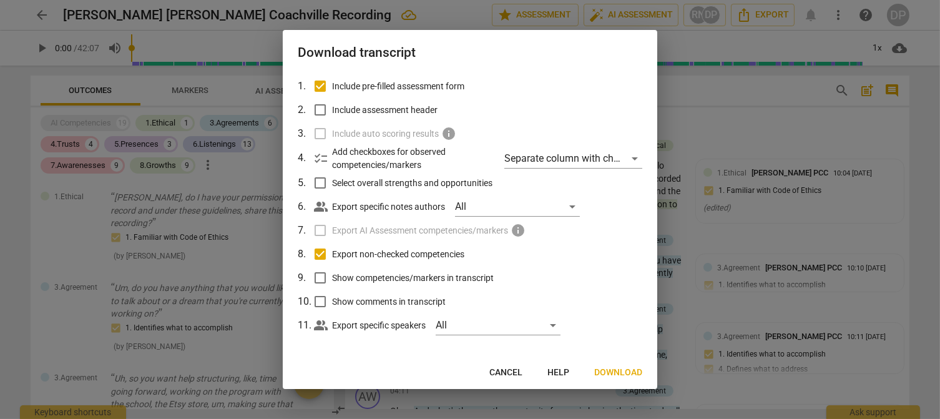
scroll to position [53, 0]
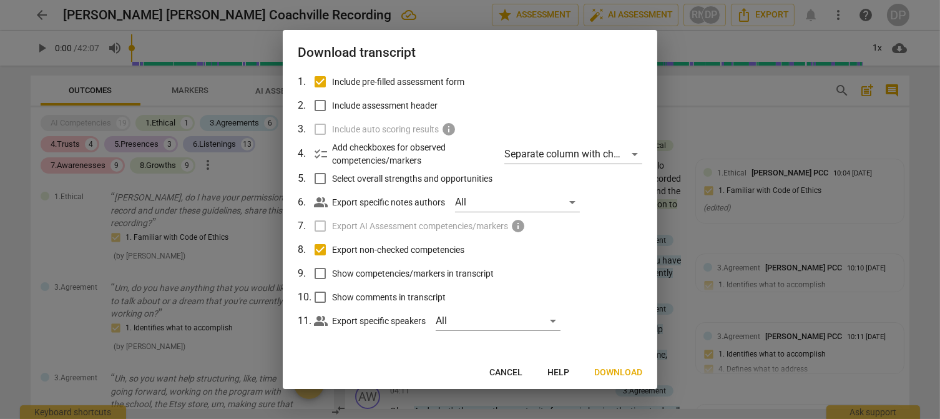
click at [318, 275] on input "Show competencies/markers in transcript" at bounding box center [320, 273] width 24 height 24
checkbox input "true"
click at [621, 348] on span "Download" at bounding box center [618, 372] width 48 height 12
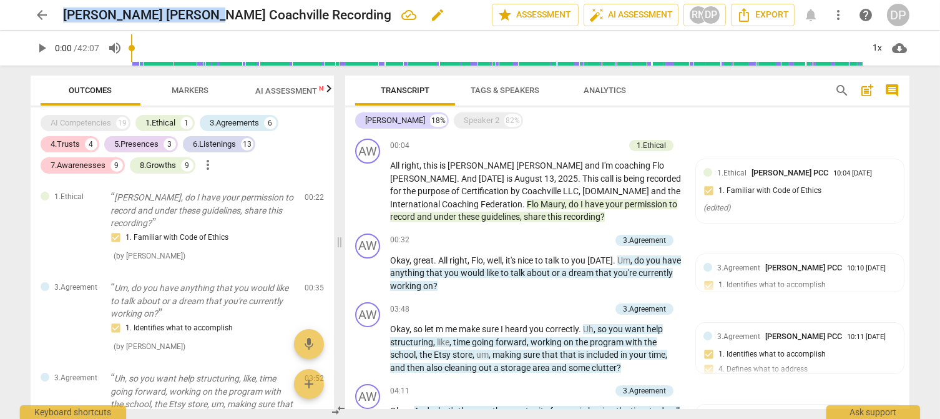
drag, startPoint x: 198, startPoint y: 11, endPoint x: 64, endPoint y: 21, distance: 134.5
click at [64, 21] on h2 "[PERSON_NAME] [PERSON_NAME] Coachville Recording" at bounding box center [227, 15] width 328 height 16
copy h2 "Andrea Michelle Wright"
click at [752, 13] on span "Export" at bounding box center [762, 14] width 52 height 15
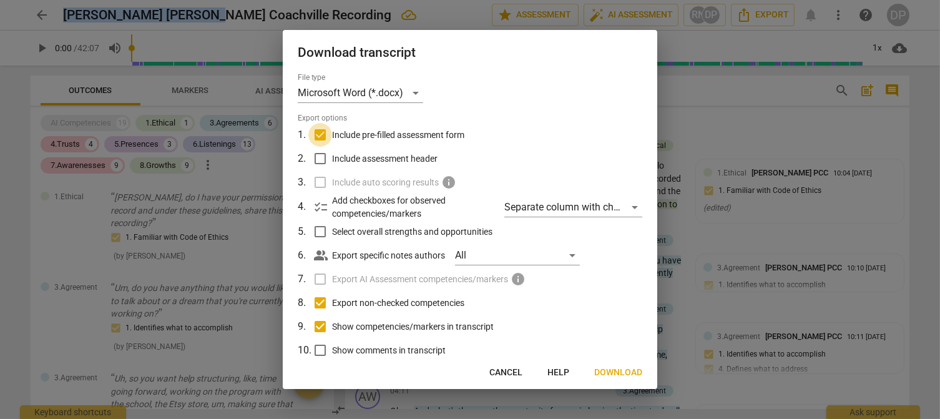
click at [326, 135] on input "Include pre-filled assessment form" at bounding box center [320, 135] width 24 height 24
checkbox input "false"
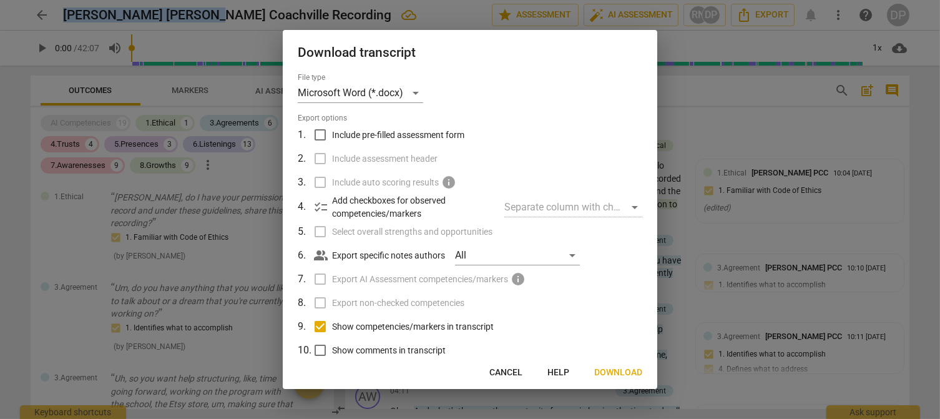
click at [320, 327] on input "Show competencies/markers in transcript" at bounding box center [320, 326] width 24 height 24
checkbox input "false"
click at [608, 348] on span "Download" at bounding box center [618, 372] width 48 height 12
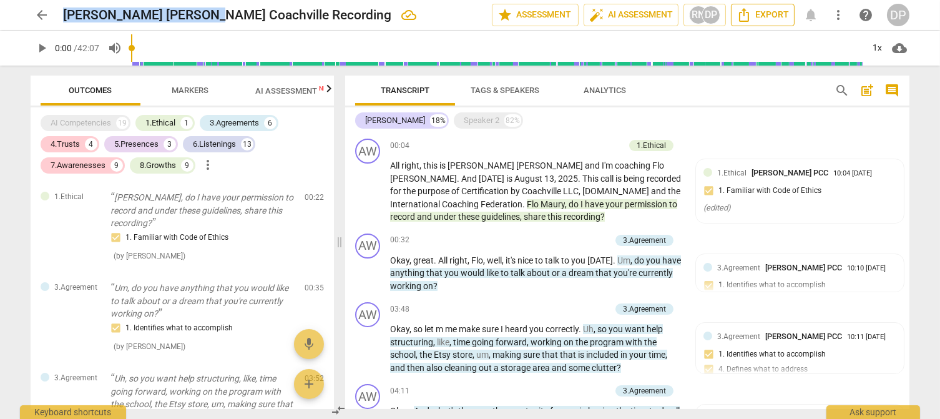
click at [751, 8] on icon "Export" at bounding box center [743, 14] width 15 height 15
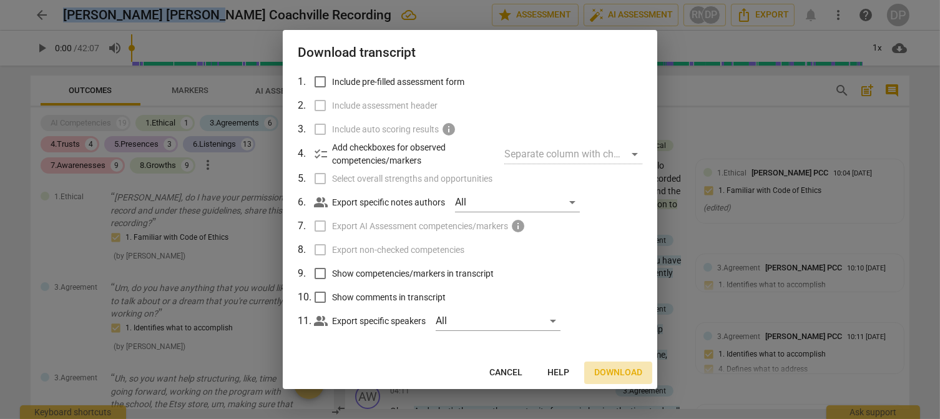
click at [623, 348] on span "Download" at bounding box center [618, 372] width 48 height 12
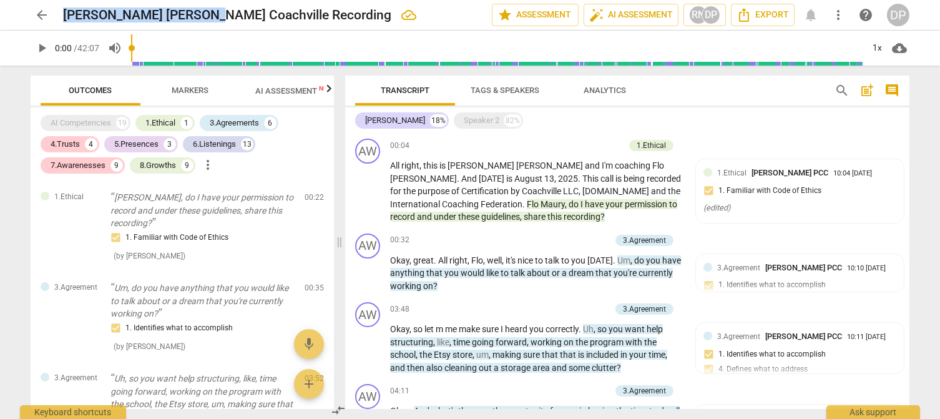
click at [42, 14] on span "arrow_back" at bounding box center [41, 14] width 15 height 15
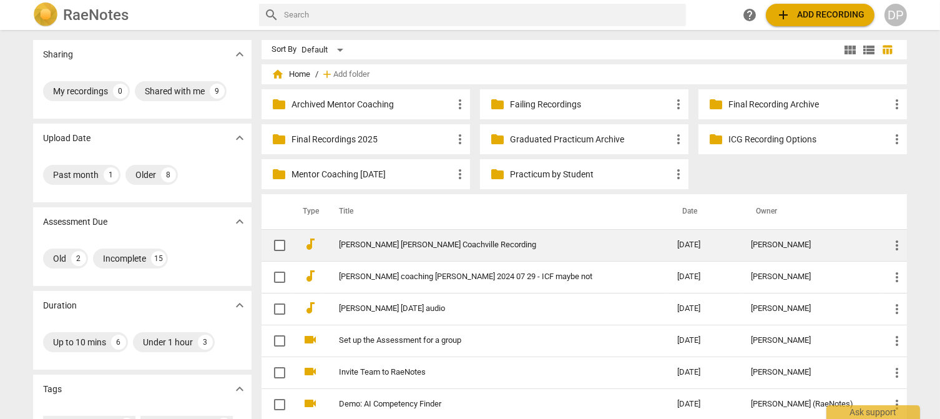
click at [782, 245] on span "more_vert" at bounding box center [896, 245] width 15 height 15
click at [782, 245] on li "Move" at bounding box center [905, 245] width 47 height 30
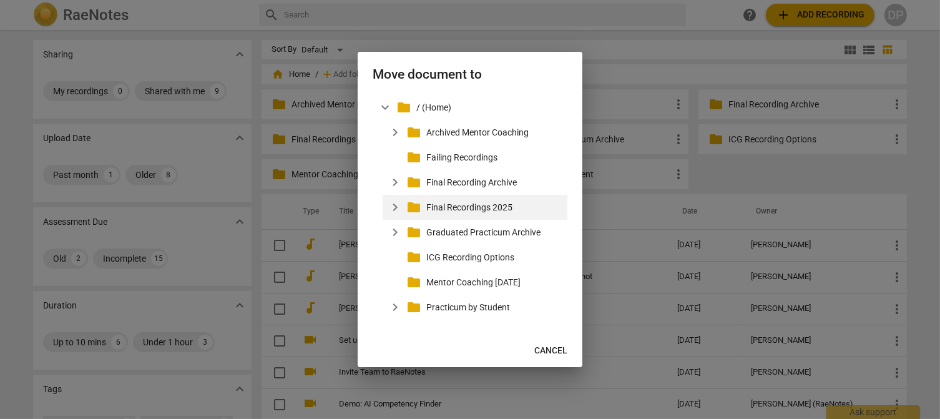
click at [502, 205] on p "Final Recordings 2025" at bounding box center [494, 207] width 136 height 13
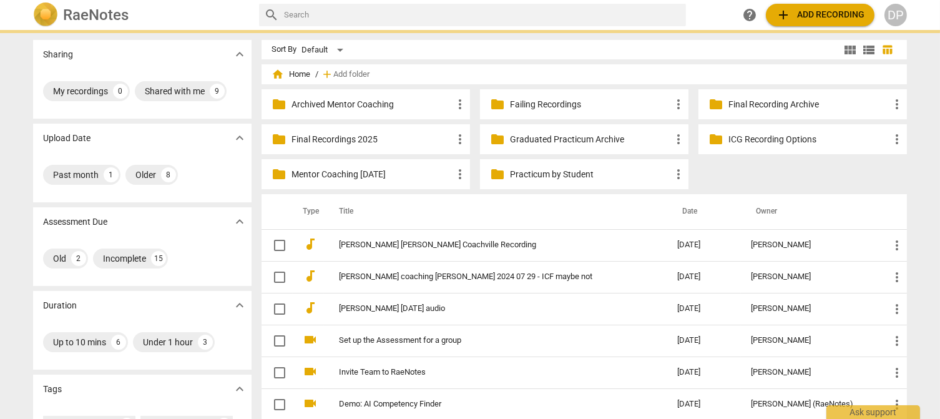
click at [502, 205] on p "Final Recordings 2025" at bounding box center [494, 207] width 136 height 13
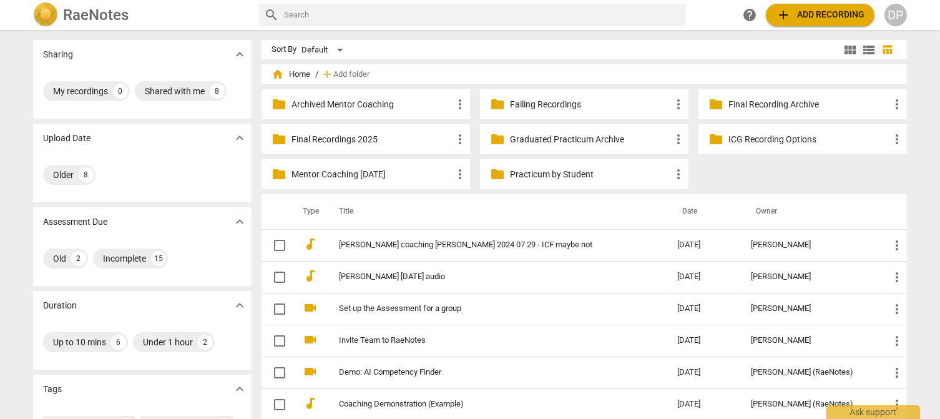
drag, startPoint x: 502, startPoint y: 205, endPoint x: 381, endPoint y: 135, distance: 139.8
click at [381, 135] on p "Final Recordings 2025" at bounding box center [371, 139] width 161 height 13
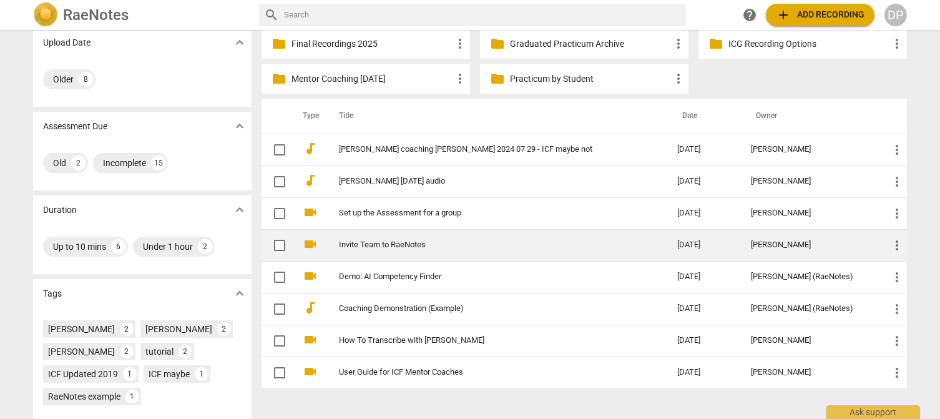
scroll to position [187, 0]
